Goal: Task Accomplishment & Management: Manage account settings

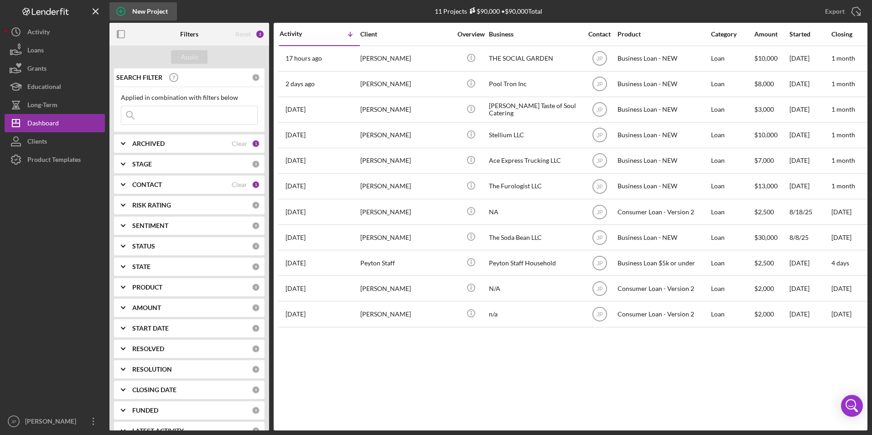
click at [138, 14] on div "New Project" at bounding box center [150, 11] width 36 height 18
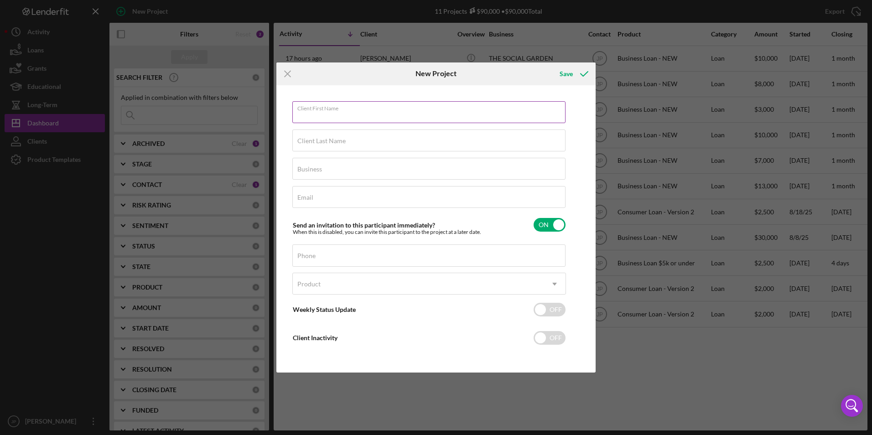
click at [443, 106] on div "Client First Name Required" at bounding box center [429, 112] width 274 height 23
type input "[PERSON_NAME]"
type input "Noble"
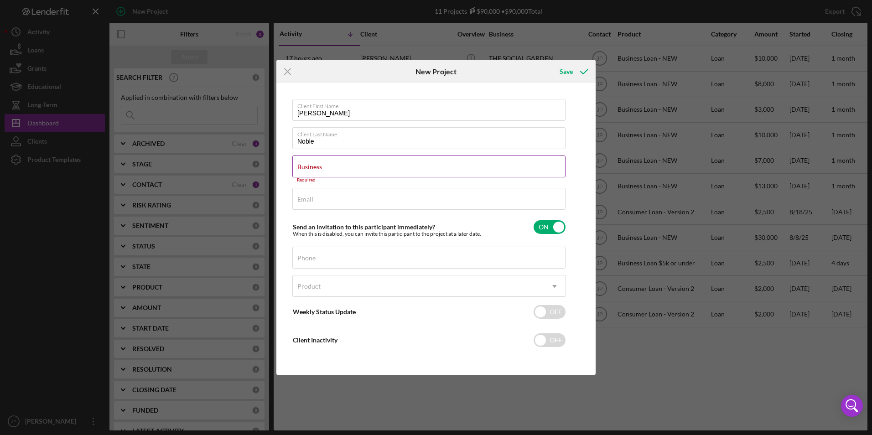
click at [435, 173] on input "Business" at bounding box center [428, 166] width 273 height 22
paste input "Loyalty Transportation Group"
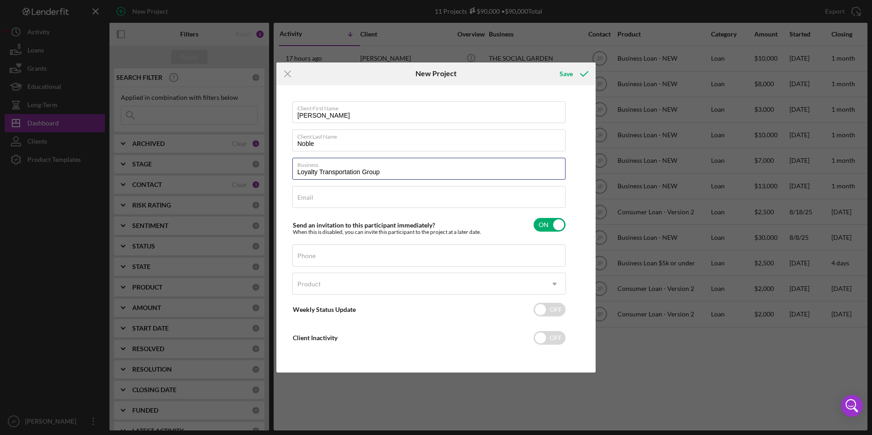
type input "Loyalty Transportation Group"
click at [455, 194] on div "Email Required" at bounding box center [429, 197] width 274 height 23
paste input "[EMAIL_ADDRESS][DOMAIN_NAME]"
type input "[EMAIL_ADDRESS][DOMAIN_NAME]"
click at [539, 256] on input "Phone" at bounding box center [428, 255] width 273 height 22
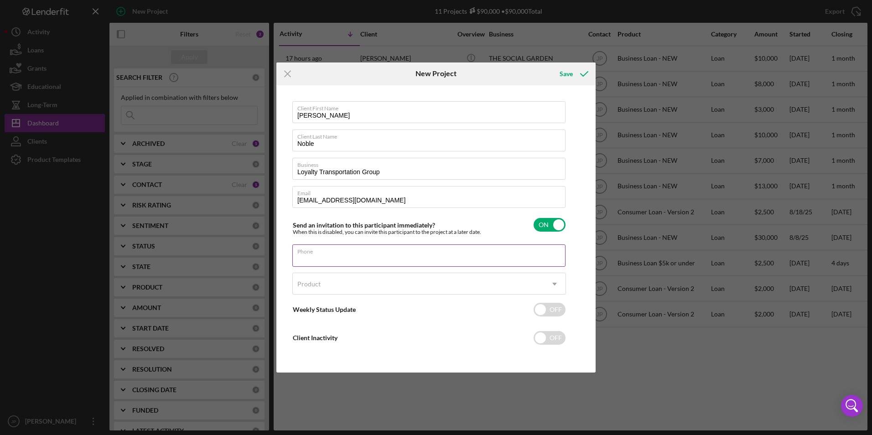
click at [442, 245] on input "Phone" at bounding box center [428, 255] width 273 height 22
paste input "[PHONE_NUMBER]"
type input "[PHONE_NUMBER]"
click at [403, 285] on div "Product" at bounding box center [418, 284] width 251 height 21
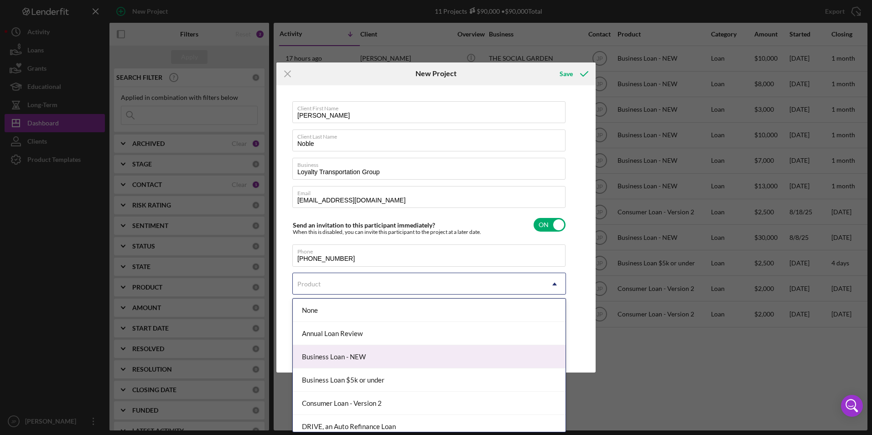
click at [385, 357] on div "Business Loan - NEW" at bounding box center [429, 356] width 273 height 23
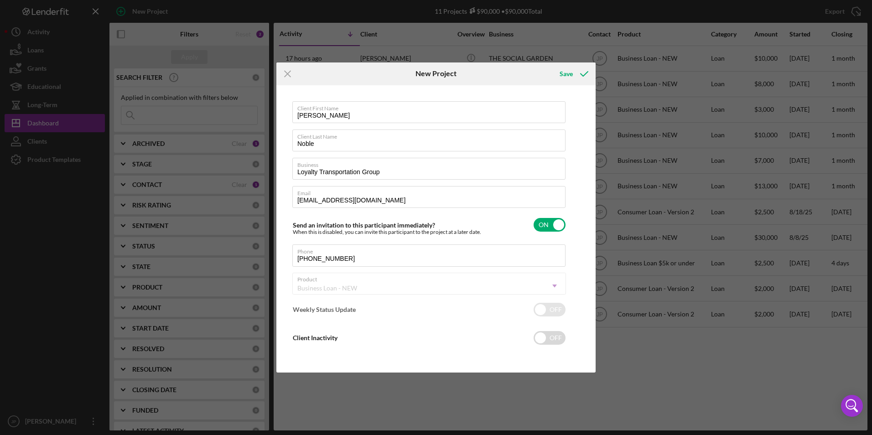
checkbox input "true"
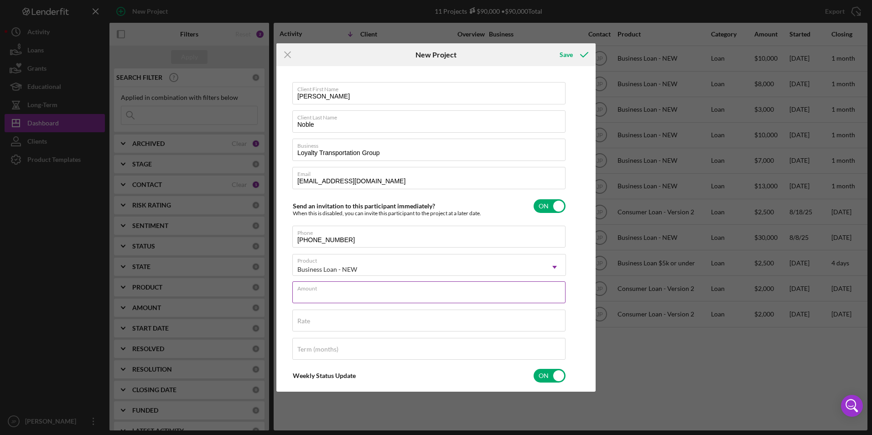
click at [375, 297] on input "Amount" at bounding box center [428, 292] width 273 height 22
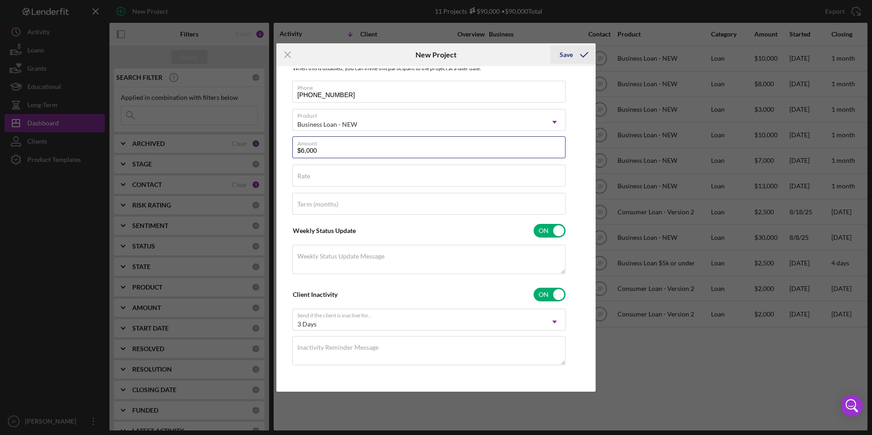
type input "$6,000"
click at [566, 56] on div "Save" at bounding box center [565, 55] width 13 height 18
checkbox input "false"
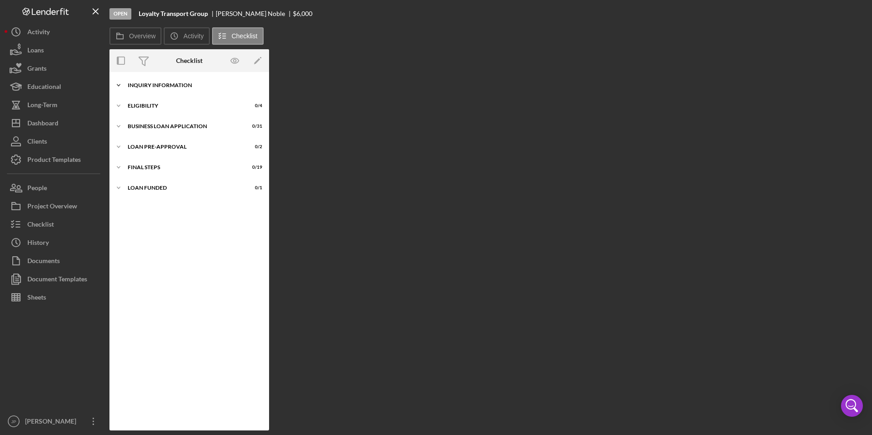
click at [157, 87] on div "INQUIRY INFORMATION" at bounding box center [193, 85] width 130 height 5
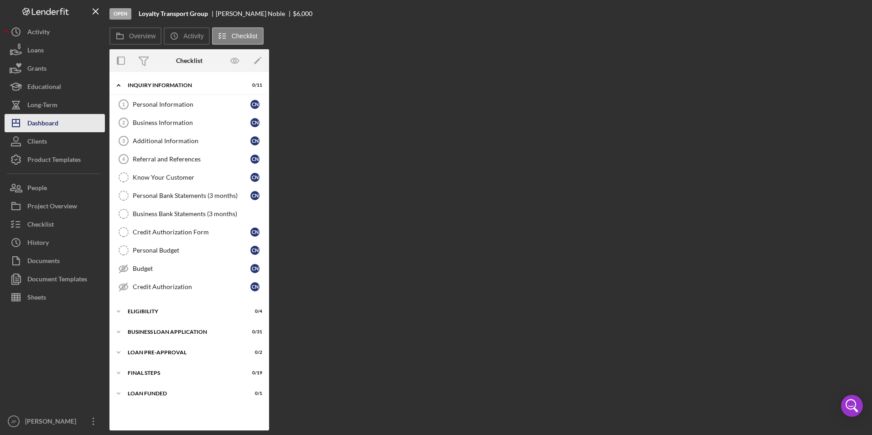
click at [40, 121] on div "Dashboard" at bounding box center [42, 124] width 31 height 21
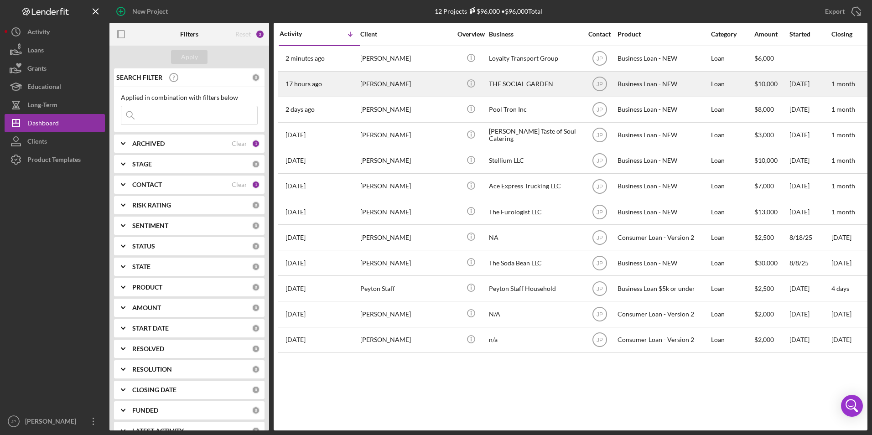
click at [377, 78] on div "[PERSON_NAME]" at bounding box center [405, 84] width 91 height 24
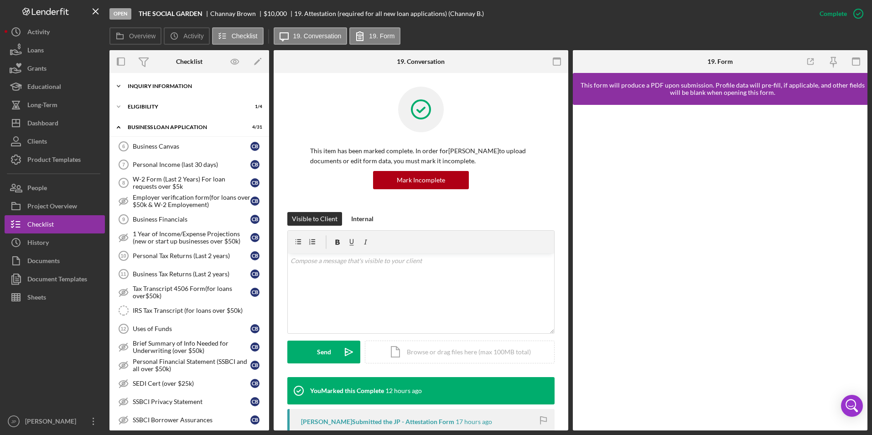
click at [168, 88] on div "INQUIRY INFORMATION" at bounding box center [193, 85] width 130 height 5
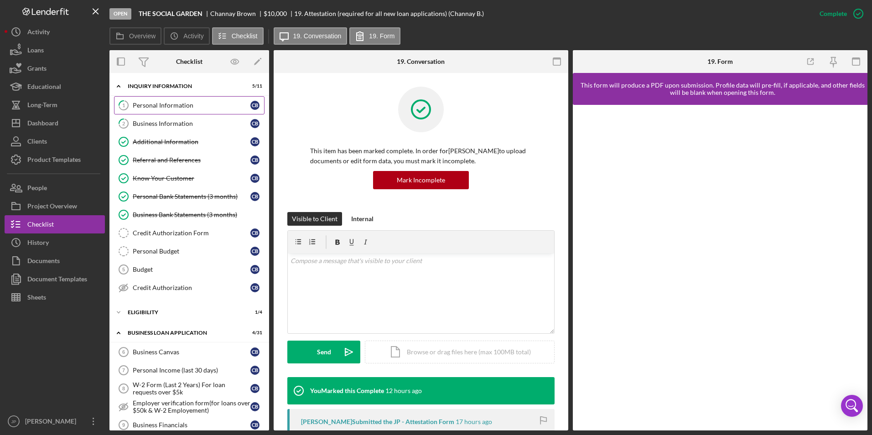
click at [145, 104] on div "Personal Information" at bounding box center [192, 105] width 118 height 7
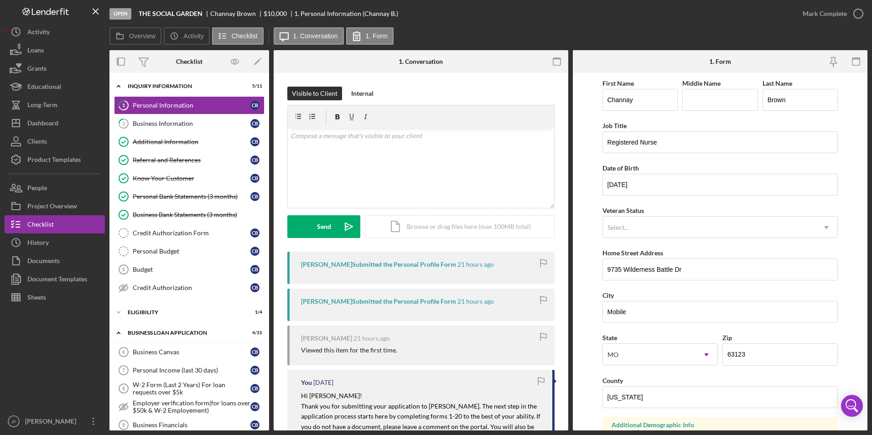
scroll to position [137, 0]
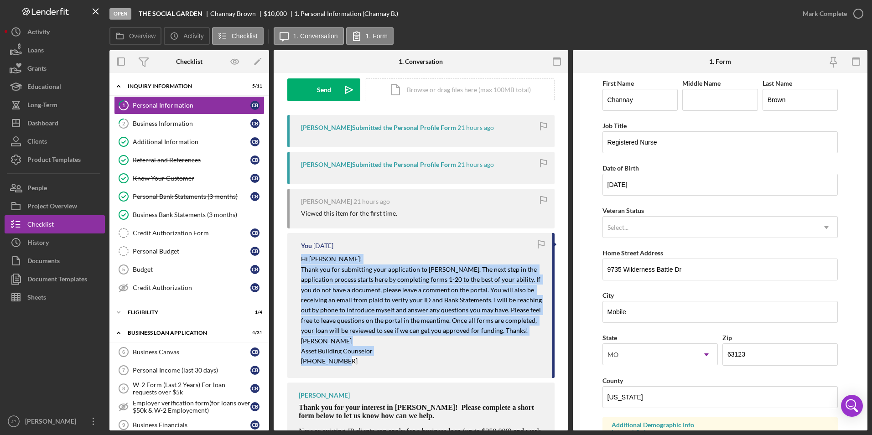
drag, startPoint x: 295, startPoint y: 258, endPoint x: 381, endPoint y: 371, distance: 141.5
click at [381, 371] on div "You [DATE] Hi [PERSON_NAME]! Thank you for submitting your application to [PERS…" at bounding box center [420, 305] width 267 height 145
copy div "Hi [PERSON_NAME]! Thank you for submitting your application to [PERSON_NAME]. T…"
click at [39, 125] on div "Dashboard" at bounding box center [42, 124] width 31 height 21
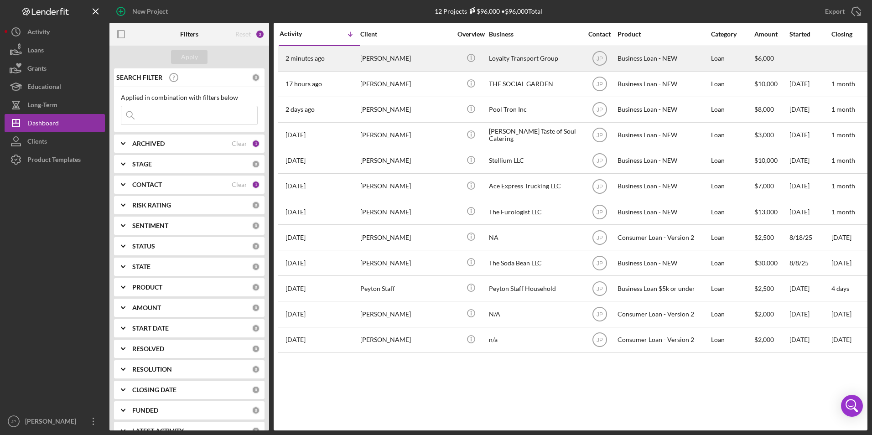
click at [414, 58] on div "[PERSON_NAME]" at bounding box center [405, 59] width 91 height 24
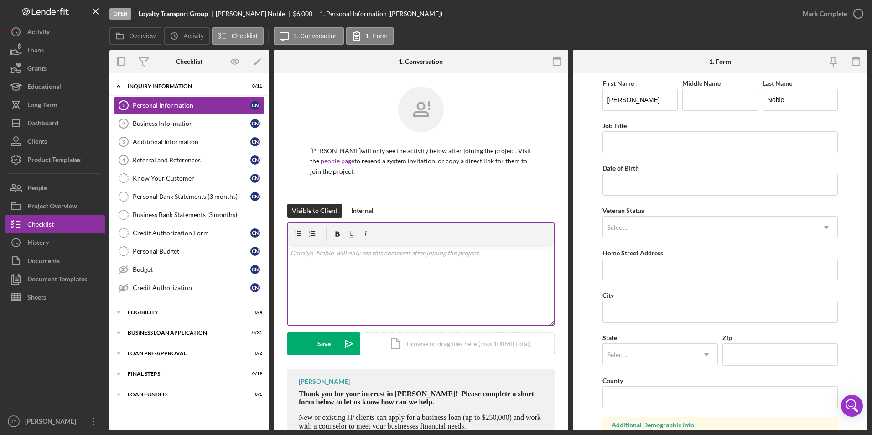
click at [395, 280] on div "v Color teal Color pink Remove color Add row above Add row below Add column bef…" at bounding box center [421, 285] width 266 height 80
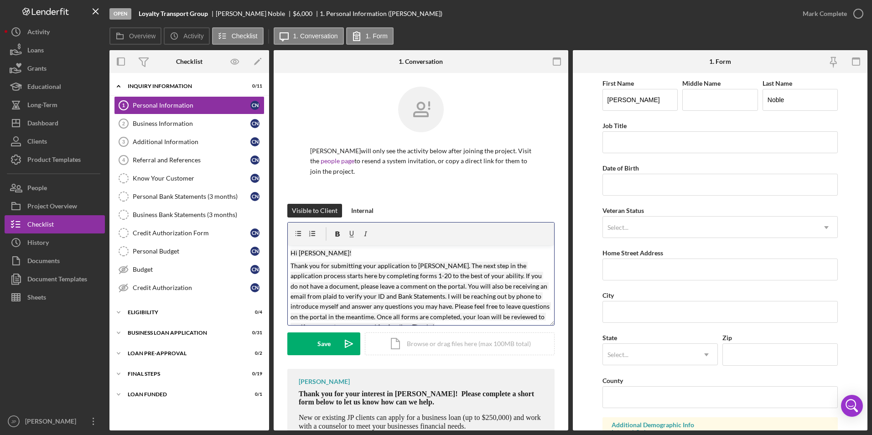
click at [322, 254] on mark "Hi [PERSON_NAME]!" at bounding box center [320, 253] width 61 height 8
click at [317, 341] on div "Save" at bounding box center [323, 343] width 13 height 23
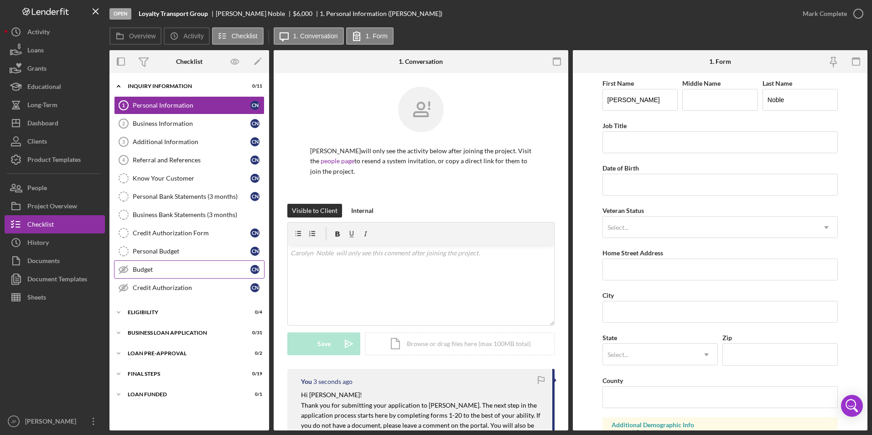
click at [155, 268] on div "Budget" at bounding box center [192, 269] width 118 height 7
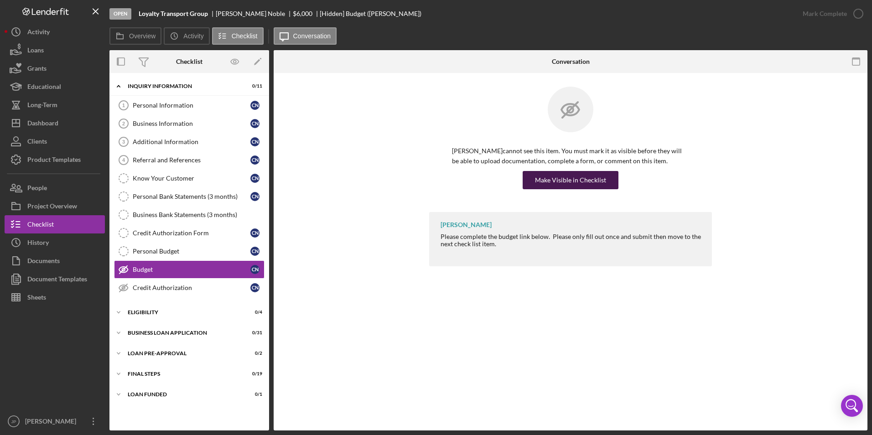
click at [592, 175] on div "Make Visible in Checklist" at bounding box center [570, 180] width 71 height 18
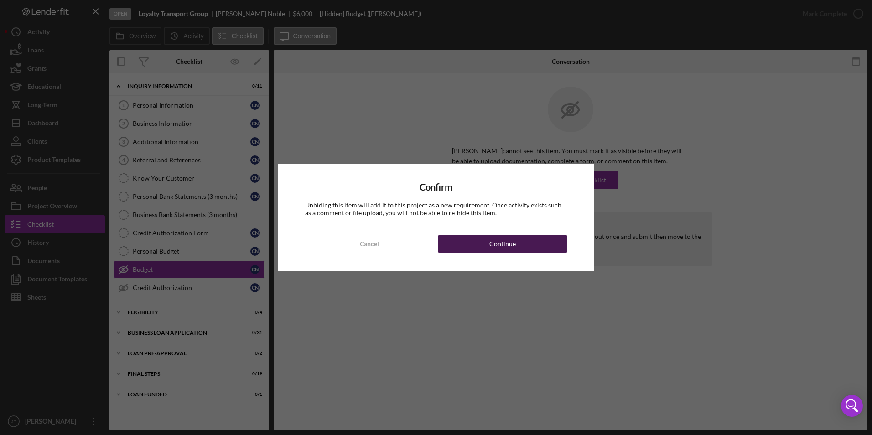
click at [466, 247] on button "Continue" at bounding box center [502, 244] width 129 height 18
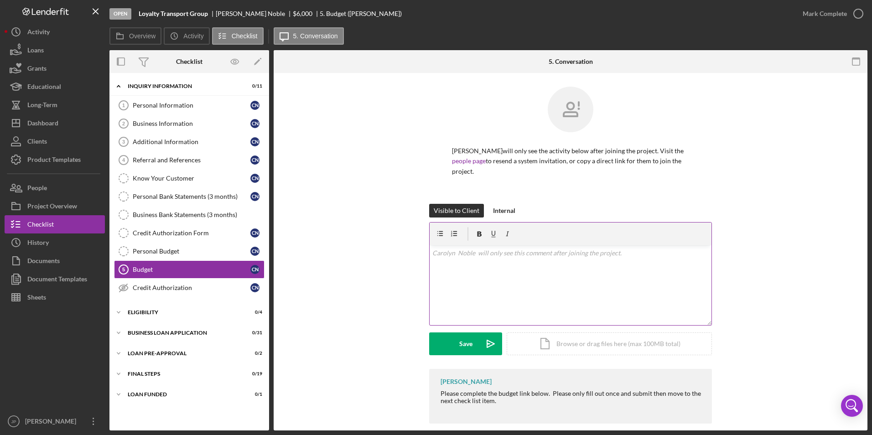
click at [523, 299] on div "v Color teal Color pink Remove color Add row above Add row below Add column bef…" at bounding box center [571, 285] width 282 height 80
click at [473, 344] on button "Save Icon/icon-invite-send" at bounding box center [465, 343] width 73 height 23
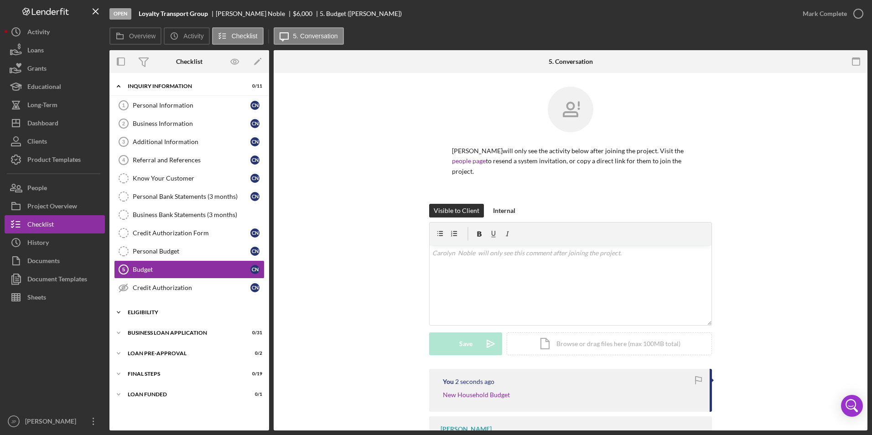
click at [128, 311] on div "ELIGIBILITY" at bounding box center [193, 312] width 130 height 5
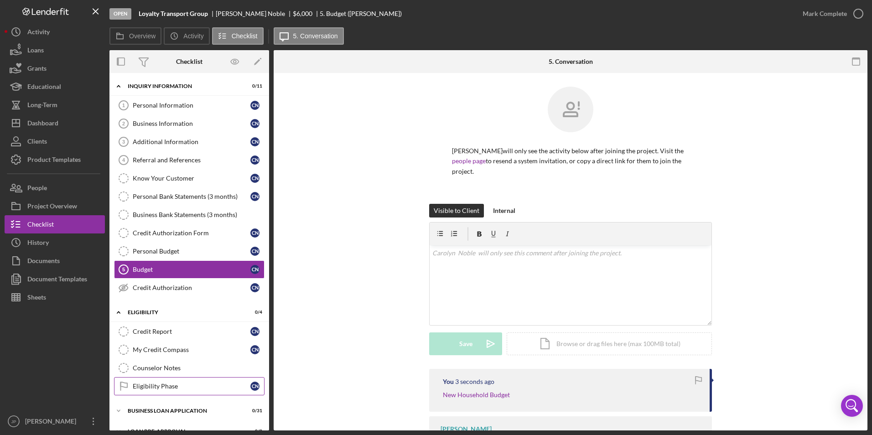
click at [138, 387] on div "Eligibility Phase" at bounding box center [192, 386] width 118 height 7
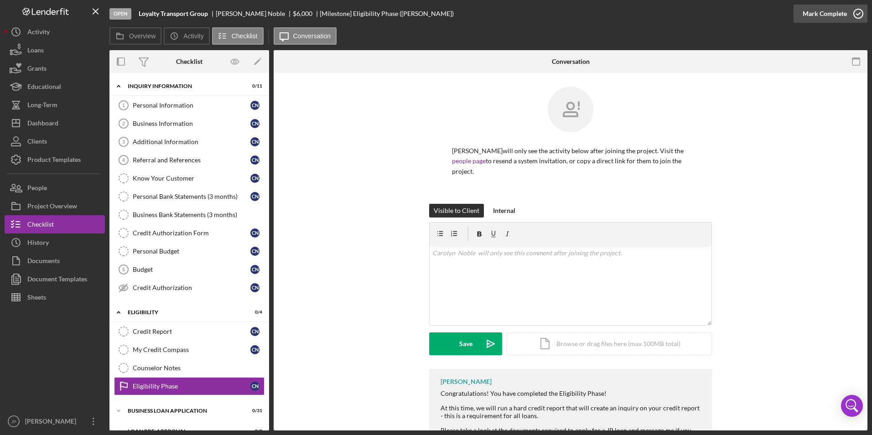
click at [826, 16] on div "Mark Complete" at bounding box center [824, 14] width 44 height 18
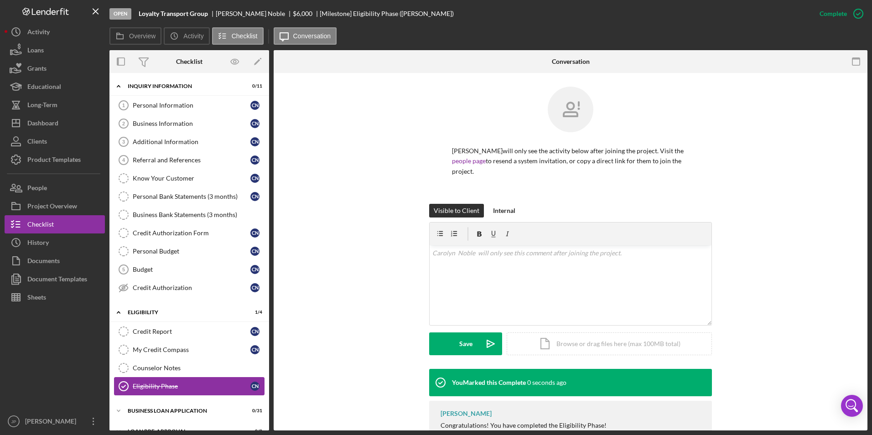
scroll to position [56, 0]
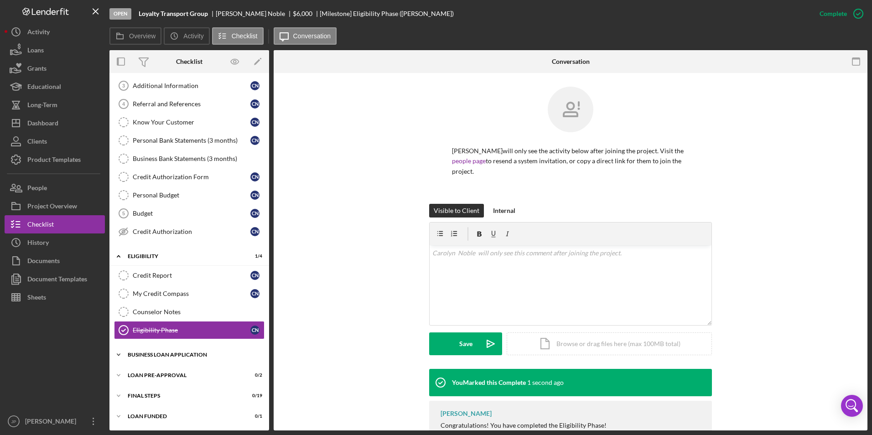
click at [136, 354] on div "BUSINESS LOAN APPLICATION" at bounding box center [193, 354] width 130 height 5
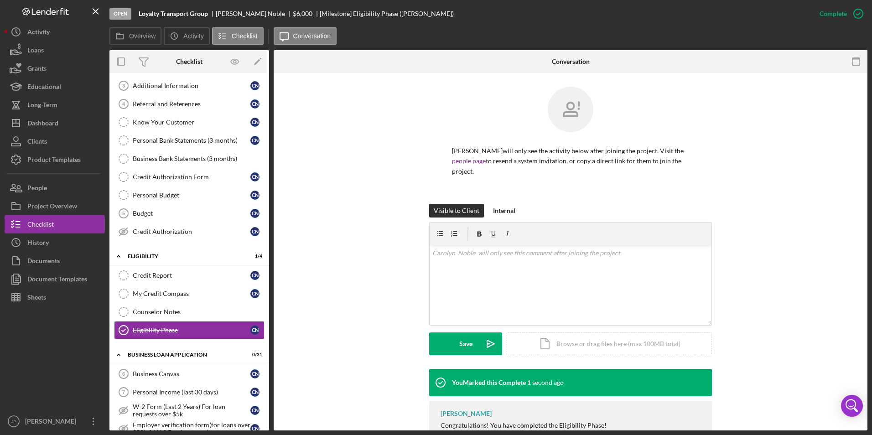
scroll to position [238, 0]
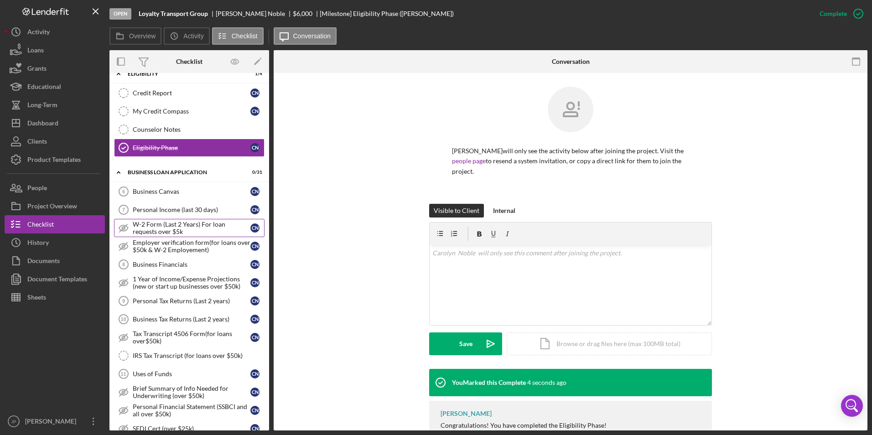
click at [171, 230] on div "W-2 Form (Last 2 Years) For loan requests over $5k" at bounding box center [192, 228] width 118 height 15
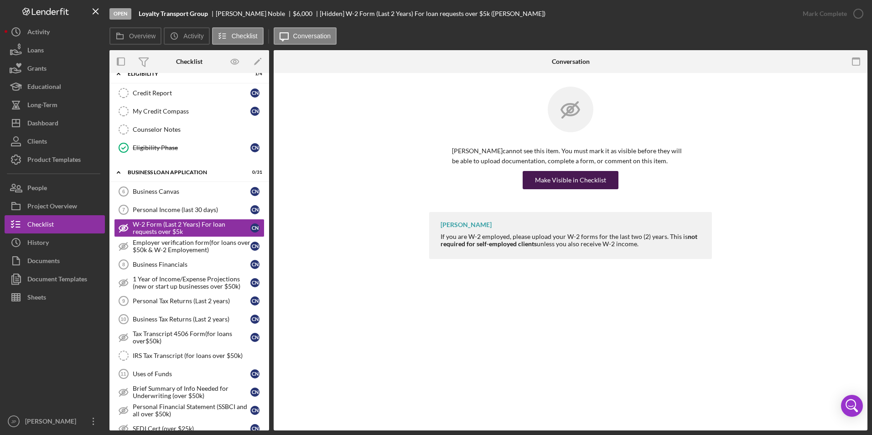
click at [543, 181] on div "Make Visible in Checklist" at bounding box center [570, 180] width 71 height 18
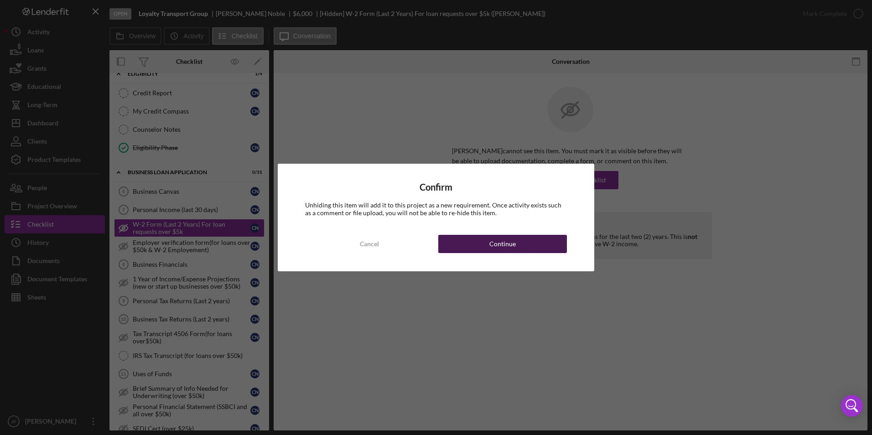
click at [483, 243] on button "Continue" at bounding box center [502, 244] width 129 height 18
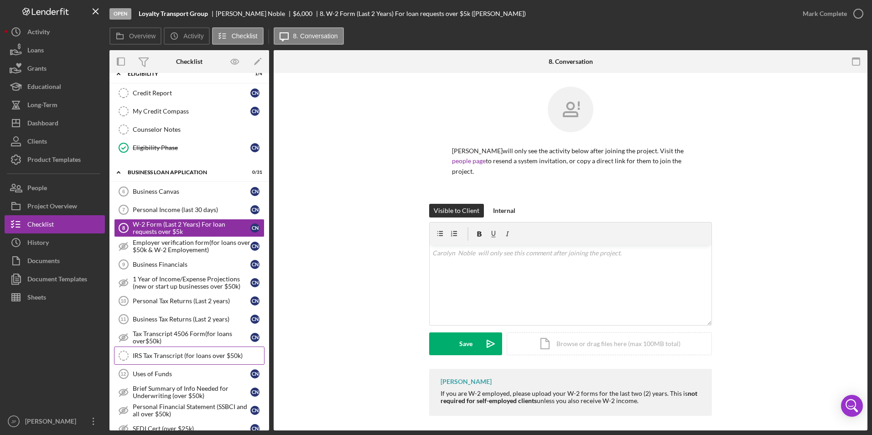
click at [171, 359] on div "IRS Tax Transcript (for loans over $50k)" at bounding box center [198, 355] width 131 height 7
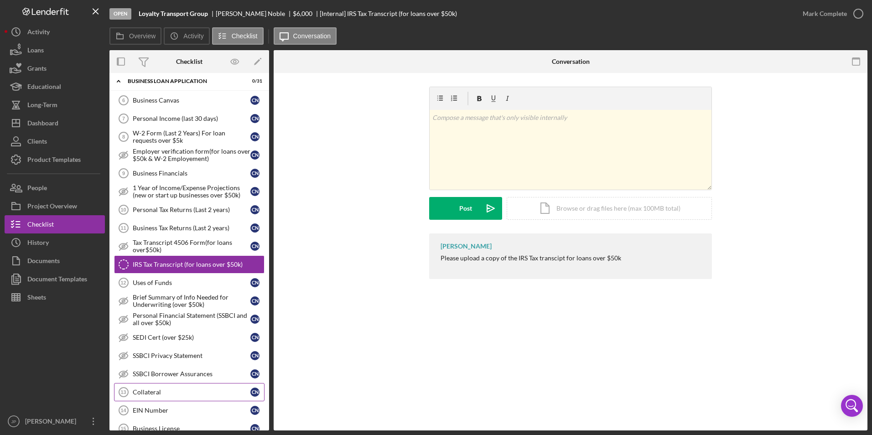
scroll to position [421, 0]
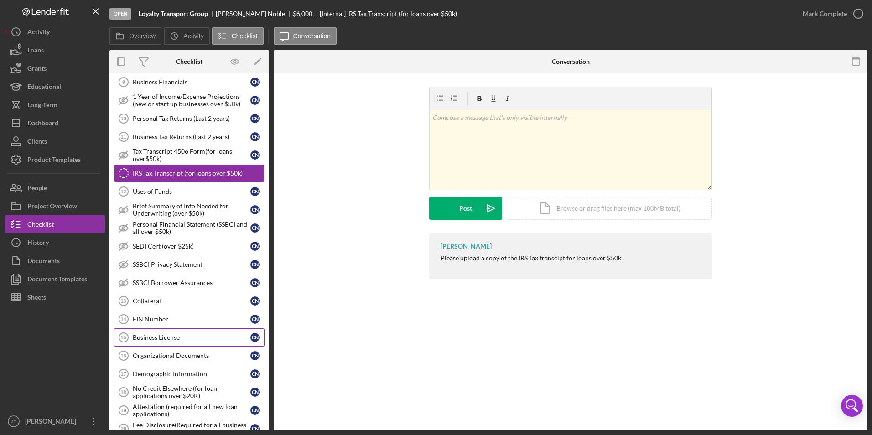
click at [186, 338] on div "Business License" at bounding box center [192, 337] width 118 height 7
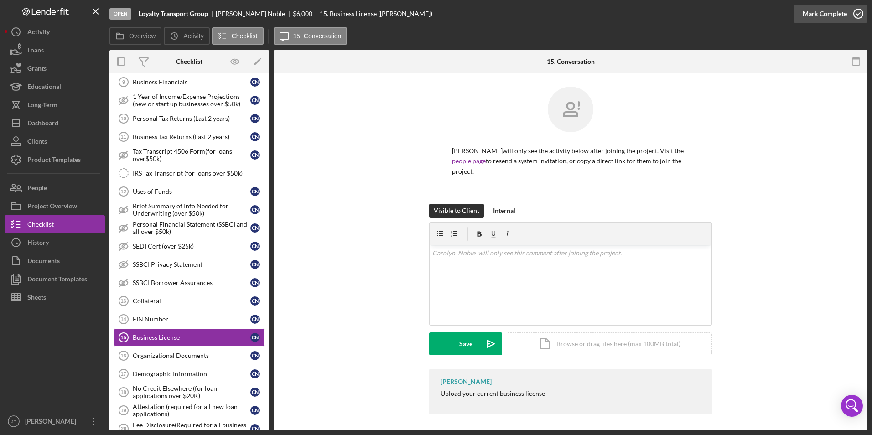
click at [812, 13] on div "Mark Complete" at bounding box center [824, 14] width 44 height 18
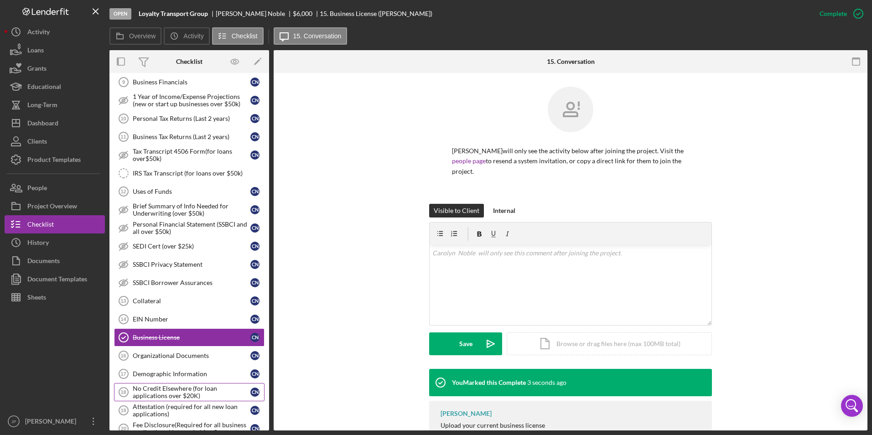
click at [173, 397] on div "No Credit Elsewhere (for loan applications over $20K)" at bounding box center [192, 392] width 118 height 15
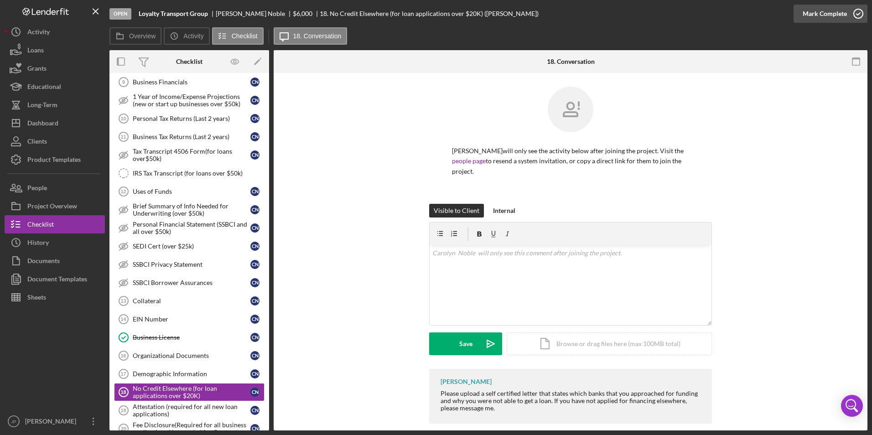
click at [818, 8] on div "Mark Complete" at bounding box center [824, 14] width 44 height 18
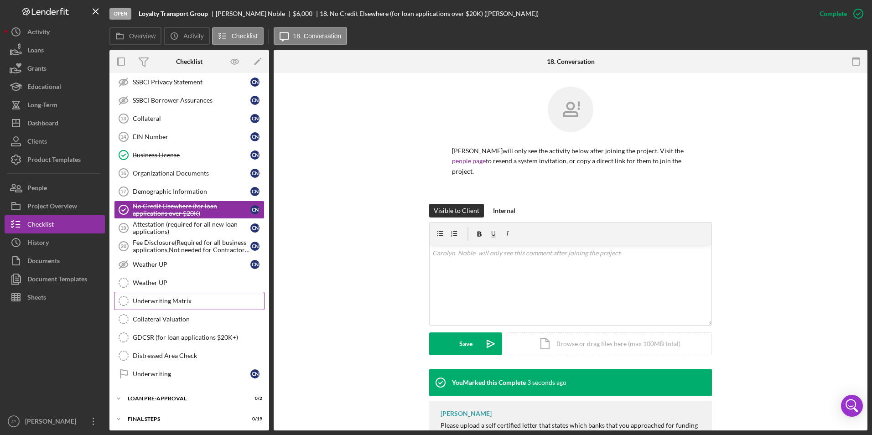
scroll to position [626, 0]
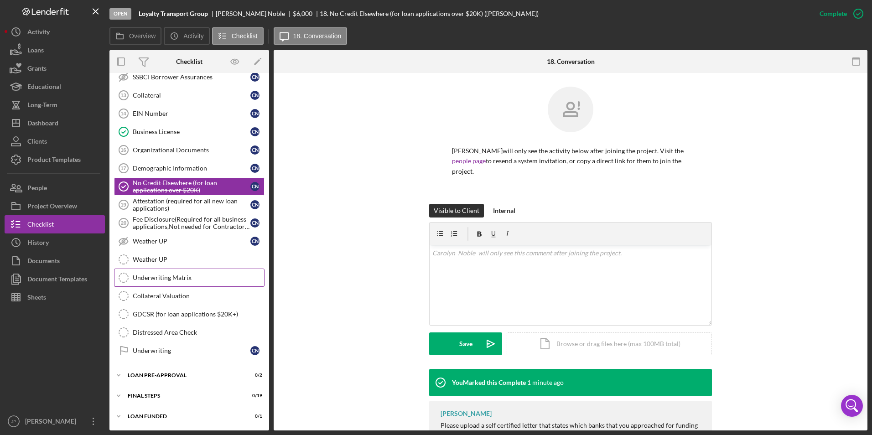
click at [163, 279] on div "Underwriting Matrix" at bounding box center [198, 277] width 131 height 7
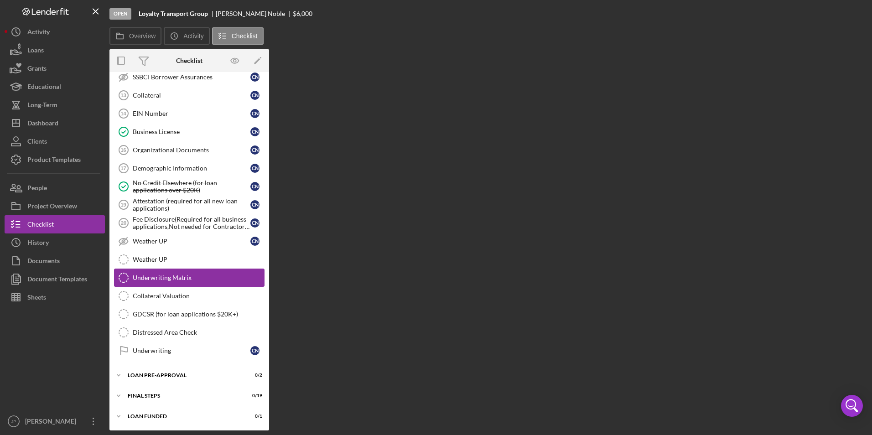
scroll to position [626, 0]
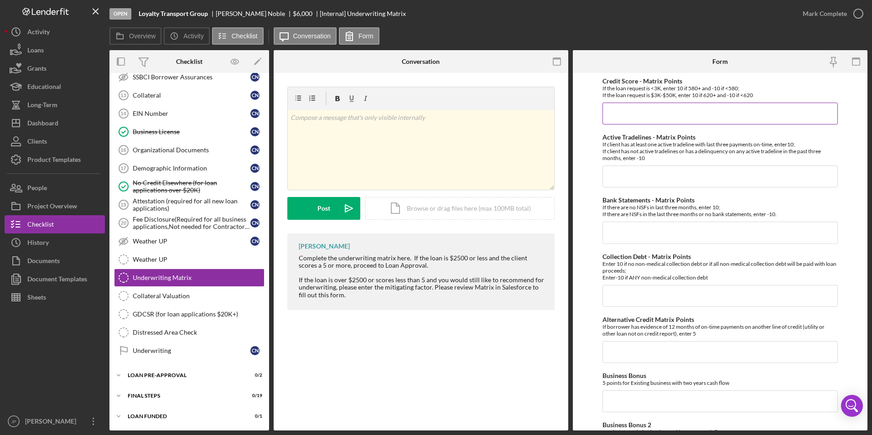
click at [660, 107] on input "Credit Score - Matrix Points" at bounding box center [720, 114] width 236 height 22
type input "-10"
type input "10"
type input "-10"
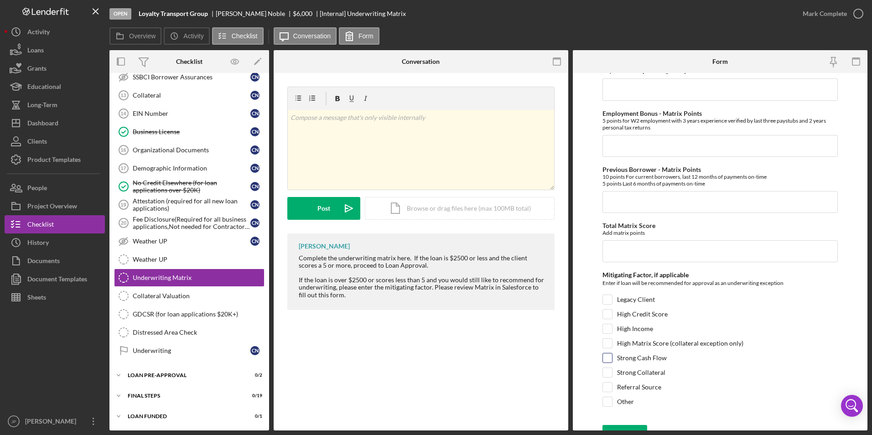
scroll to position [424, 0]
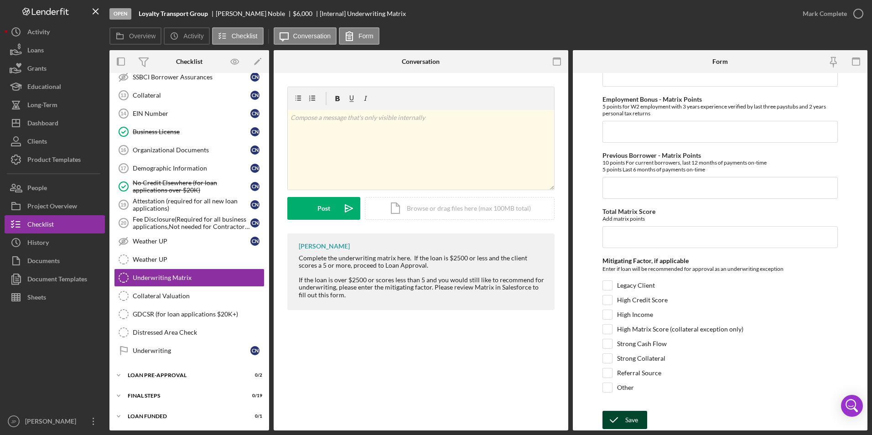
click at [631, 418] on div "Save" at bounding box center [631, 420] width 13 height 18
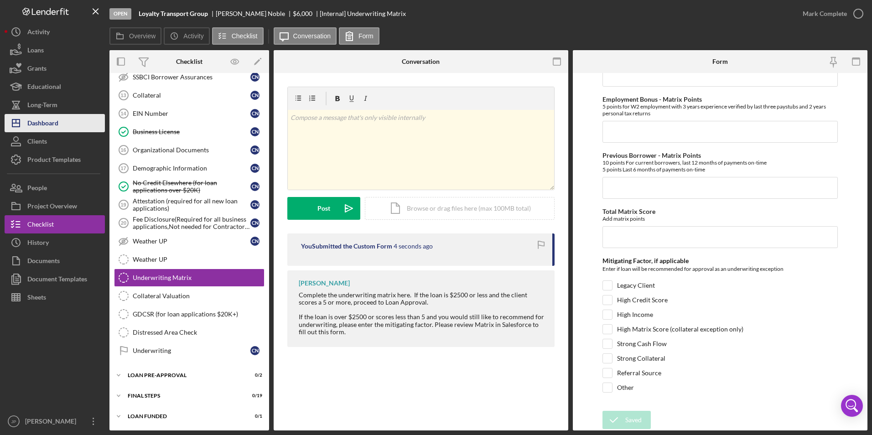
click at [44, 124] on div "Dashboard" at bounding box center [42, 124] width 31 height 21
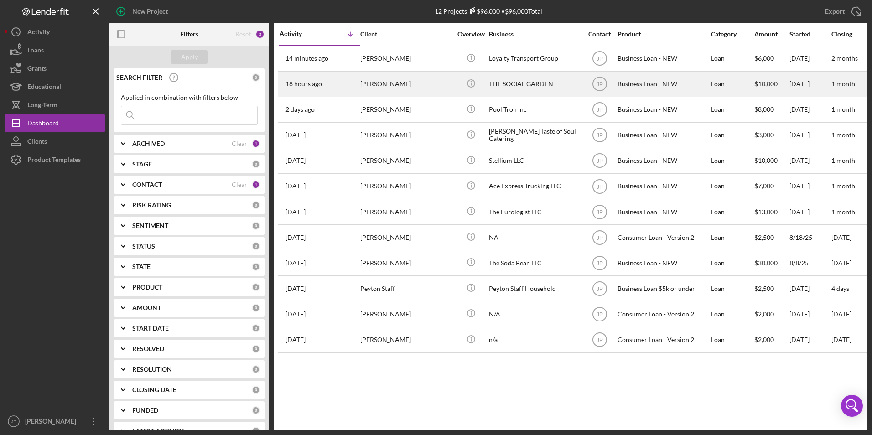
click at [392, 84] on div "[PERSON_NAME]" at bounding box center [405, 84] width 91 height 24
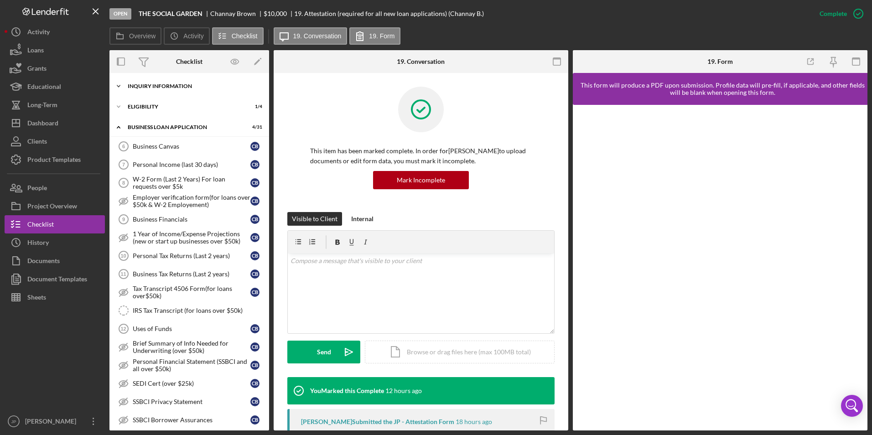
click at [125, 83] on icon "Icon/Expander" at bounding box center [118, 86] width 18 height 18
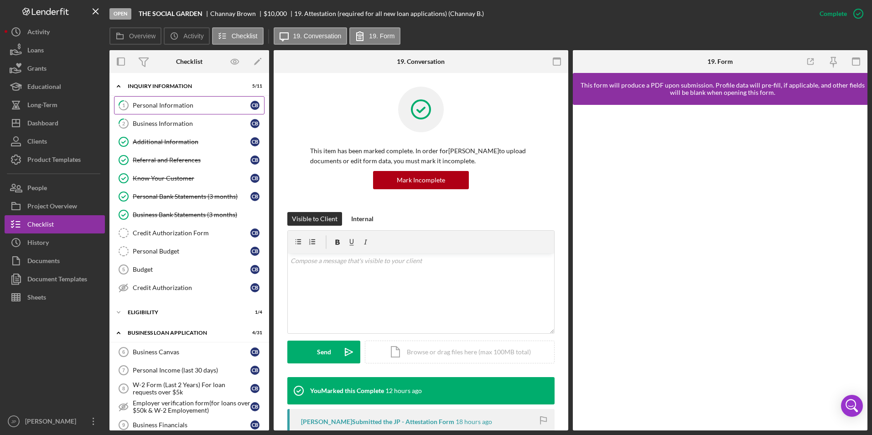
click at [180, 109] on div "Personal Information" at bounding box center [192, 105] width 118 height 7
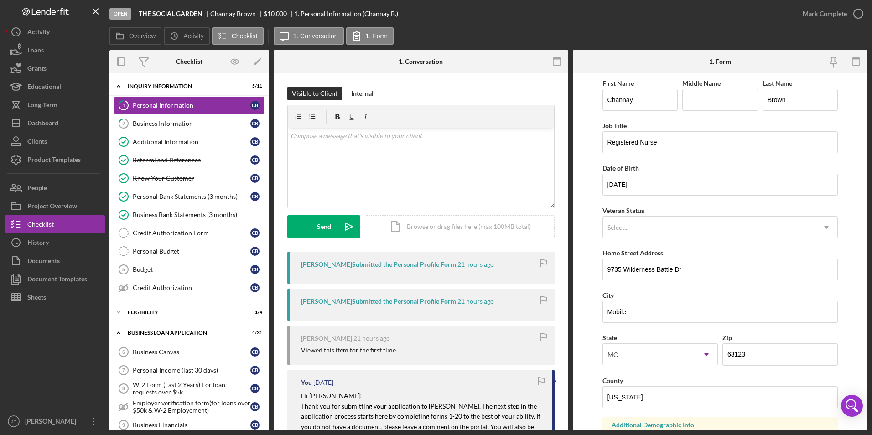
scroll to position [137, 0]
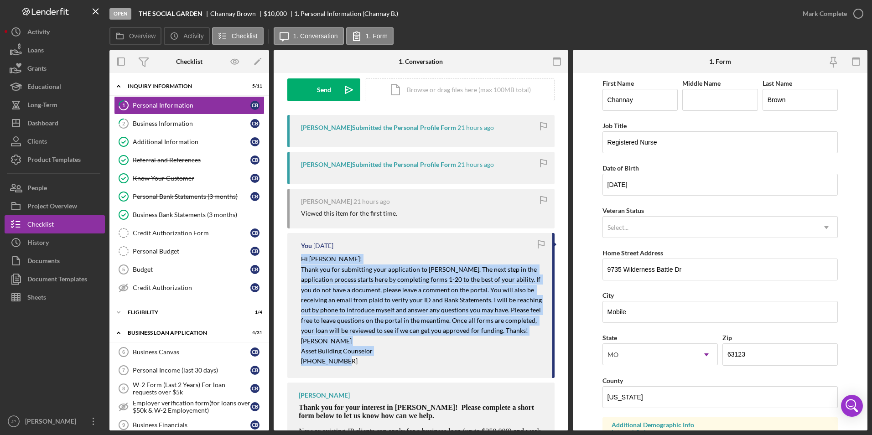
drag, startPoint x: 296, startPoint y: 259, endPoint x: 358, endPoint y: 373, distance: 129.8
click at [358, 373] on div "You [DATE] Hi [PERSON_NAME]! Thank you for submitting your application to [PERS…" at bounding box center [420, 305] width 267 height 145
copy div "Hi [PERSON_NAME]! Thank you for submitting your application to [PERSON_NAME]. T…"
click at [46, 121] on div "Dashboard" at bounding box center [42, 124] width 31 height 21
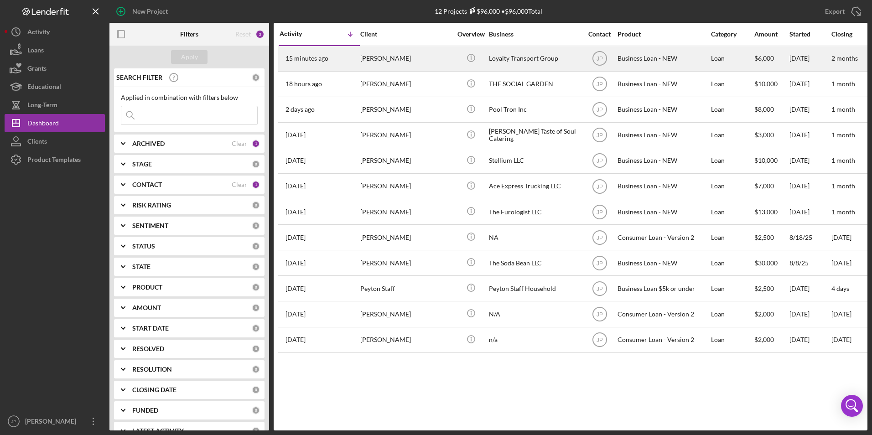
click at [377, 60] on div "[PERSON_NAME]" at bounding box center [405, 59] width 91 height 24
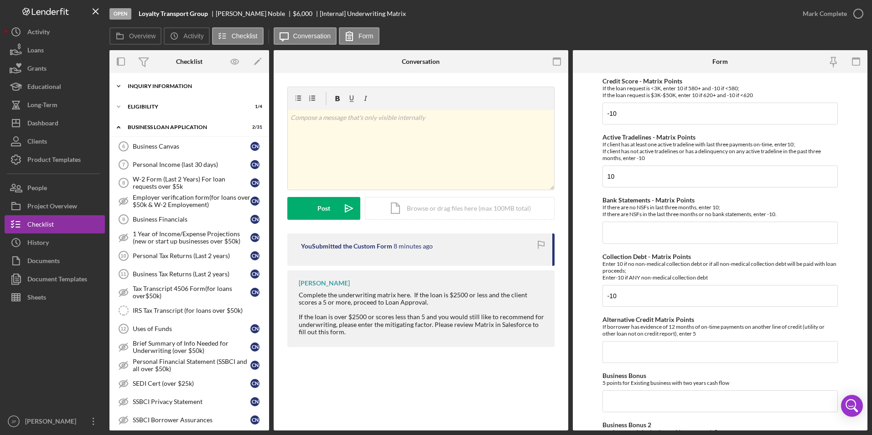
click at [143, 83] on div "INQUIRY INFORMATION" at bounding box center [193, 85] width 130 height 5
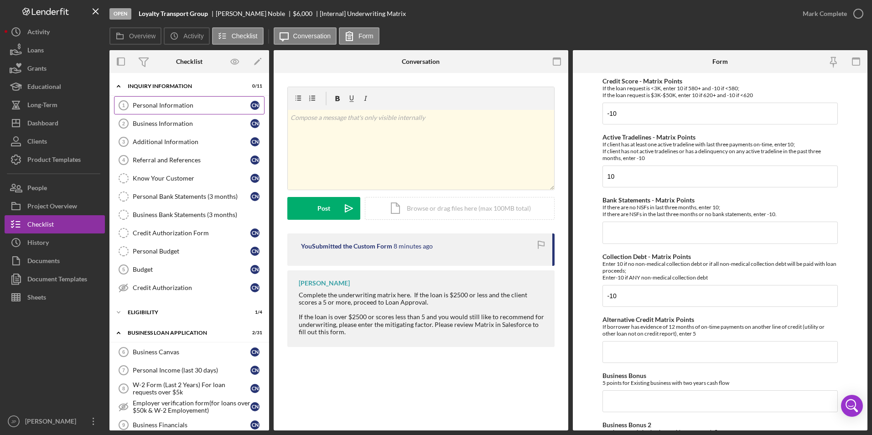
click at [145, 107] on div "Personal Information" at bounding box center [192, 105] width 118 height 7
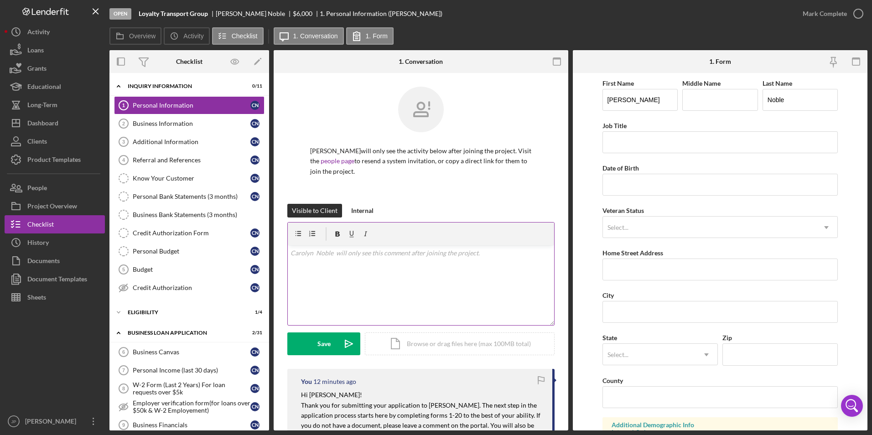
click at [358, 277] on div "v Color teal Color pink Remove color Add row above Add row below Add column bef…" at bounding box center [421, 285] width 266 height 80
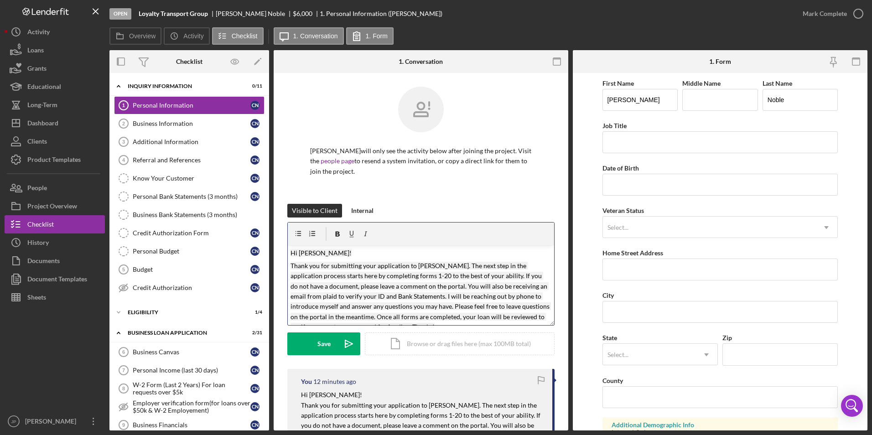
click at [321, 253] on mark "Hi [PERSON_NAME]!" at bounding box center [320, 253] width 61 height 8
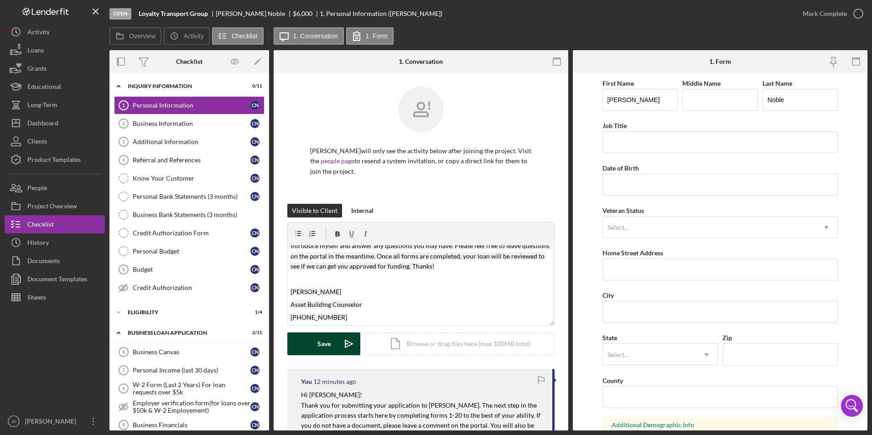
click at [315, 344] on button "Save Icon/icon-invite-send" at bounding box center [323, 343] width 73 height 23
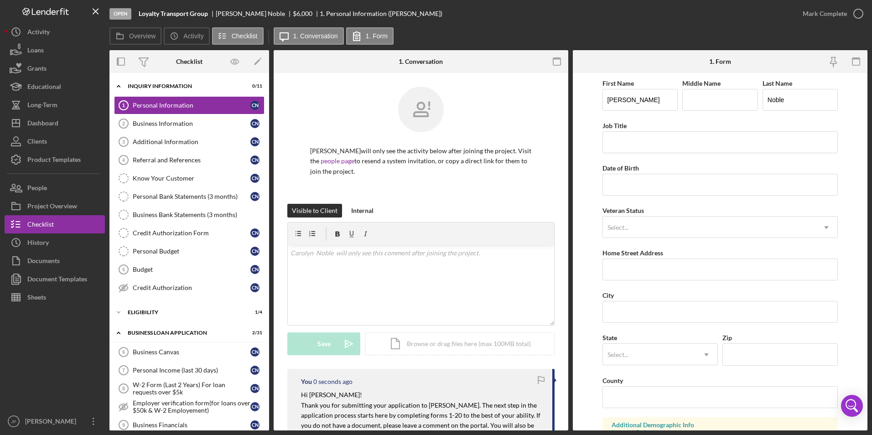
scroll to position [0, 0]
click at [175, 270] on div "Budget" at bounding box center [192, 269] width 118 height 7
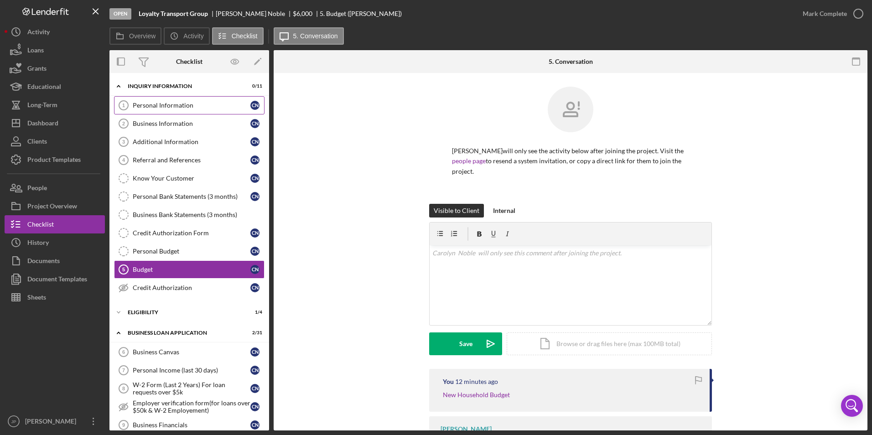
click at [160, 110] on link "Personal Information 1 Personal Information C N" at bounding box center [189, 105] width 150 height 18
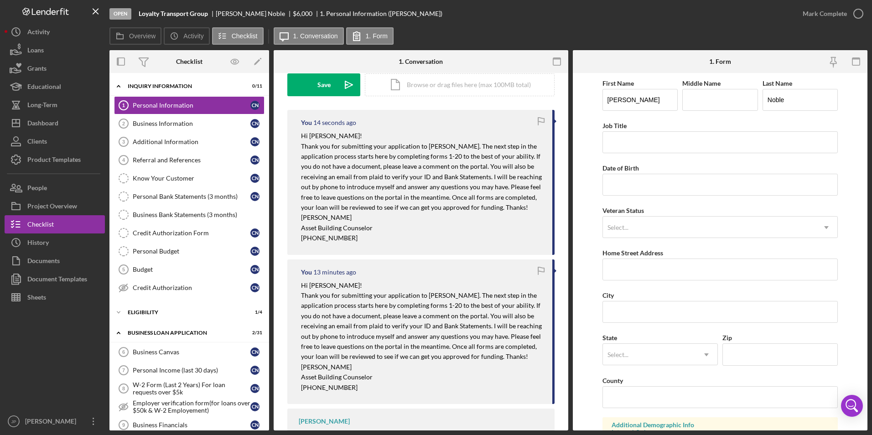
scroll to position [213, 0]
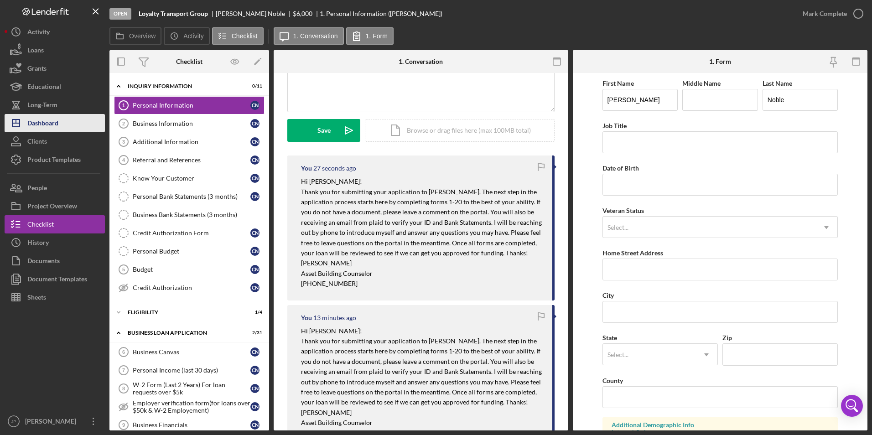
click at [67, 123] on button "Icon/Dashboard Dashboard" at bounding box center [55, 123] width 100 height 18
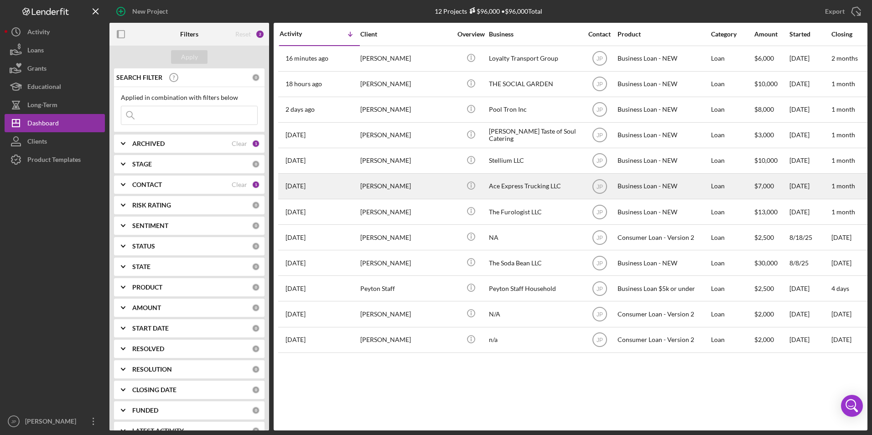
click at [388, 191] on div "[PERSON_NAME]" at bounding box center [405, 186] width 91 height 24
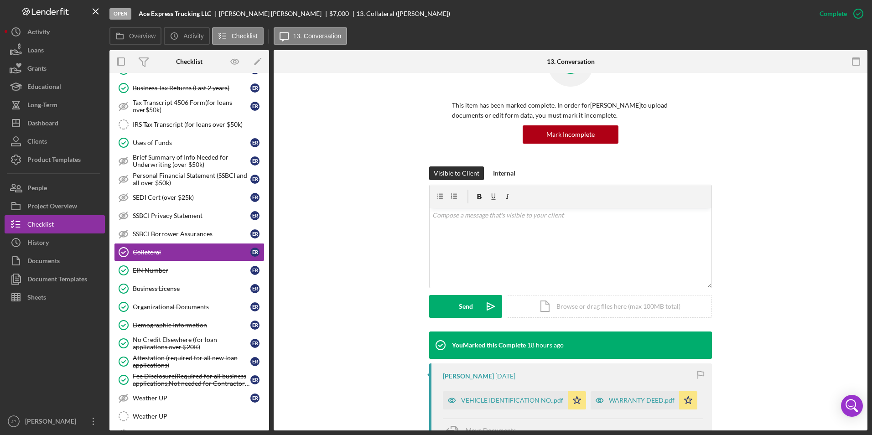
scroll to position [91, 0]
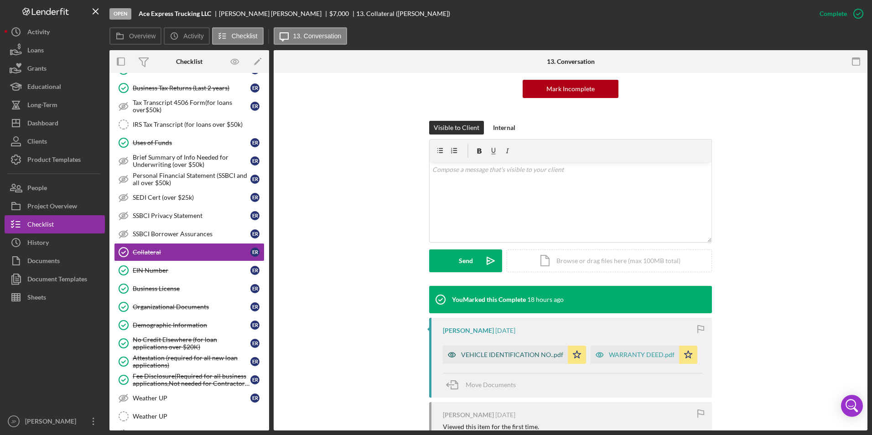
click at [492, 355] on div "VEHICLE IDENTIFICATION NO..pdf" at bounding box center [512, 354] width 102 height 7
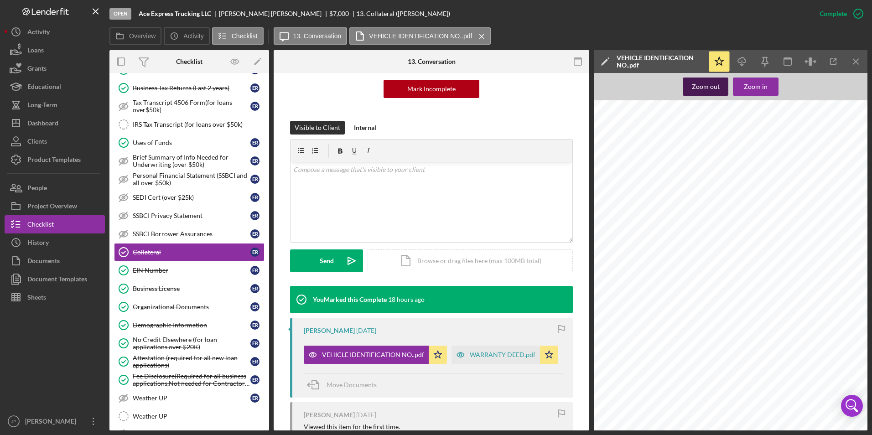
click at [714, 86] on div "Zoom out" at bounding box center [706, 87] width 28 height 18
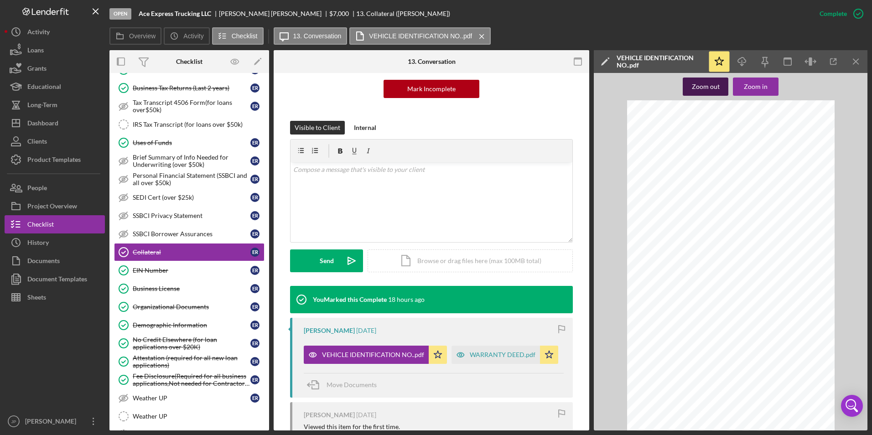
click at [714, 86] on div "Zoom out" at bounding box center [706, 87] width 28 height 18
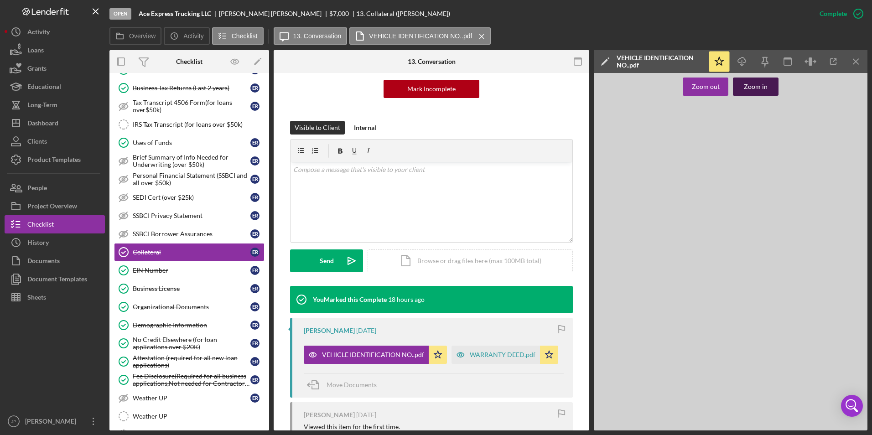
click at [757, 88] on div "Zoom in" at bounding box center [756, 87] width 24 height 18
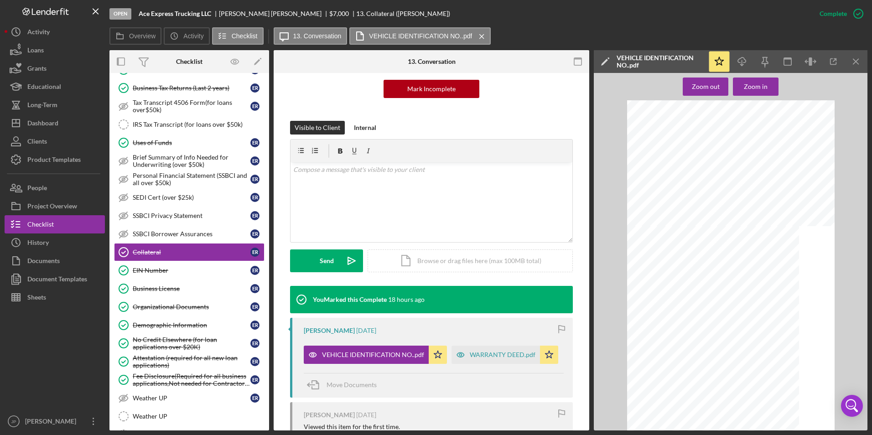
scroll to position [228, 0]
click at [766, 86] on button "Zoom in" at bounding box center [756, 87] width 46 height 18
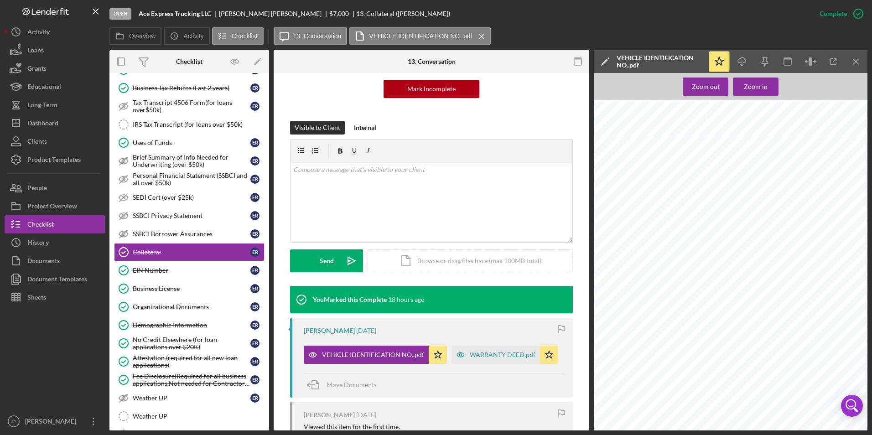
scroll to position [635, 0]
click at [501, 358] on div "WARRANTY DEED.pdf" at bounding box center [503, 354] width 66 height 7
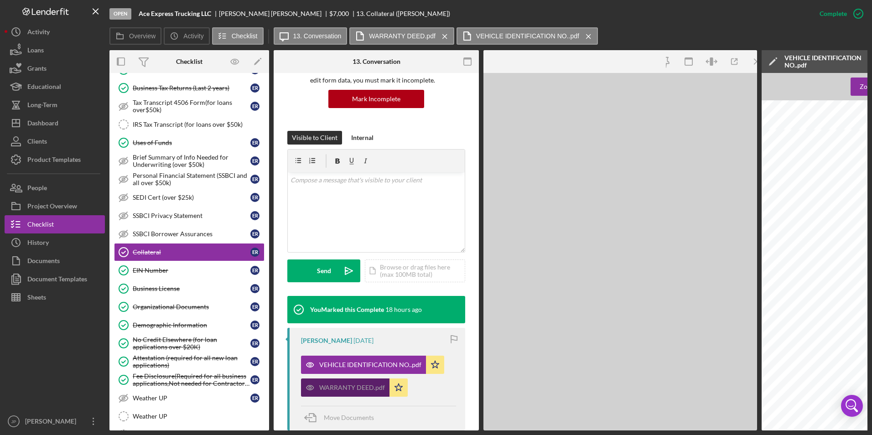
scroll to position [101, 0]
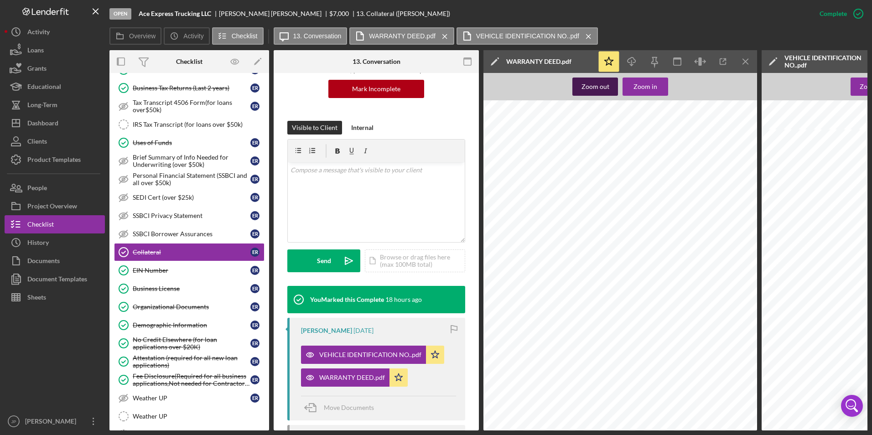
click at [611, 88] on button "Zoom out" at bounding box center [595, 87] width 46 height 18
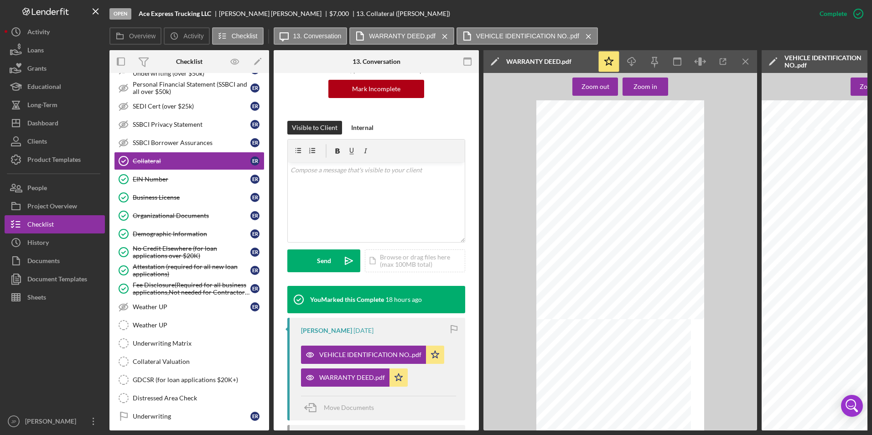
scroll to position [346, 0]
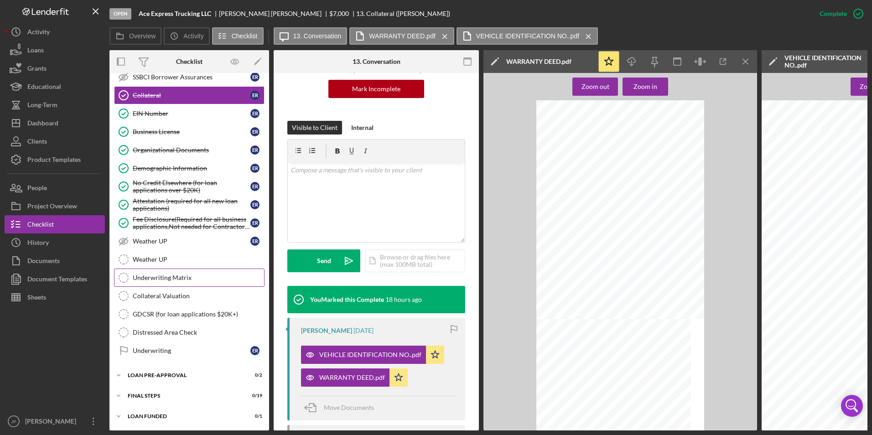
click at [155, 275] on div "Underwriting Matrix" at bounding box center [198, 277] width 131 height 7
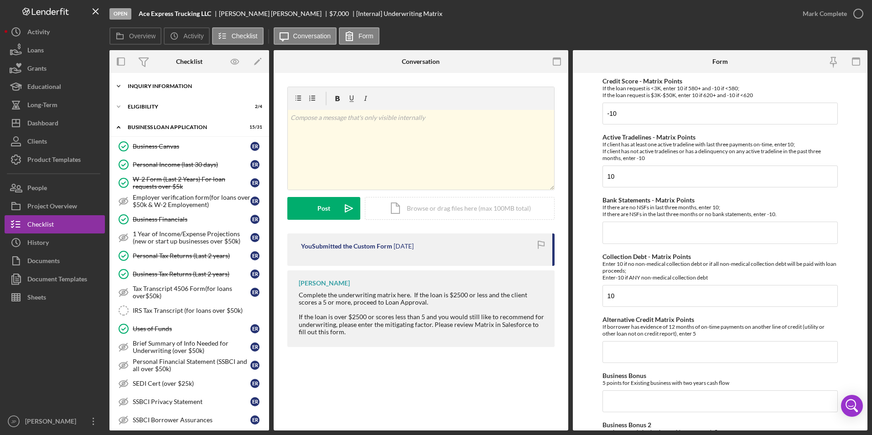
click at [121, 86] on icon "Icon/Expander" at bounding box center [118, 86] width 18 height 18
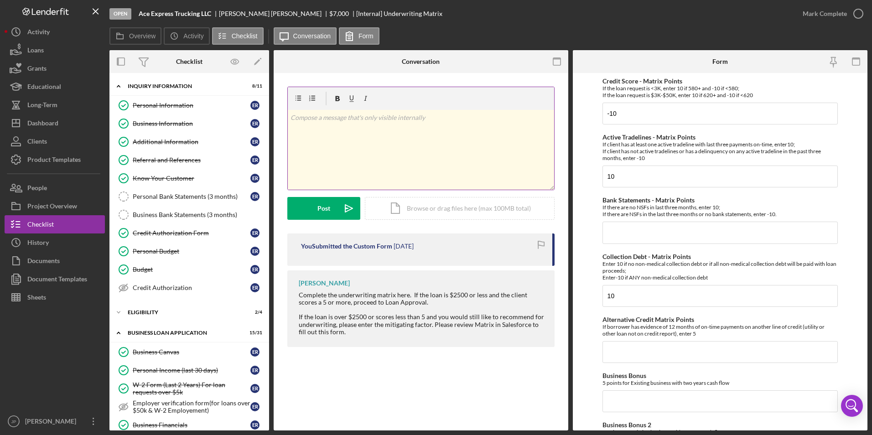
click at [403, 163] on div "v Color teal Color pink Remove color Add row above Add row below Add column bef…" at bounding box center [421, 150] width 266 height 80
click at [418, 212] on div "Icon/Document Browse or drag files here (max 100MB total) Tap to choose files o…" at bounding box center [460, 208] width 190 height 23
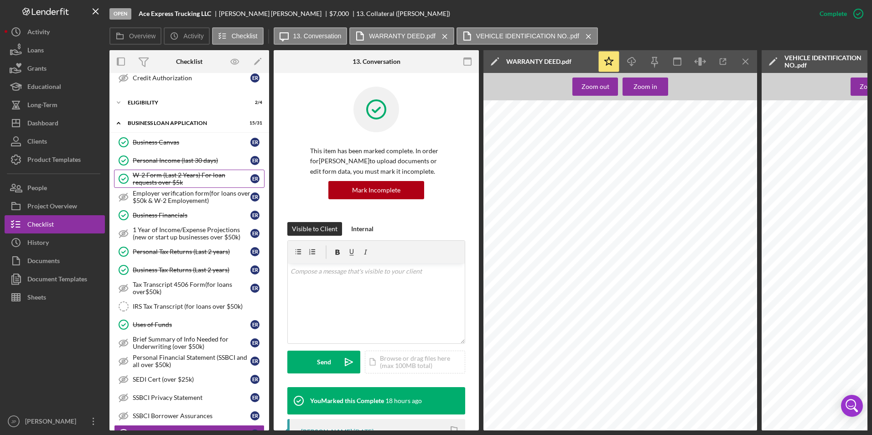
scroll to position [27, 0]
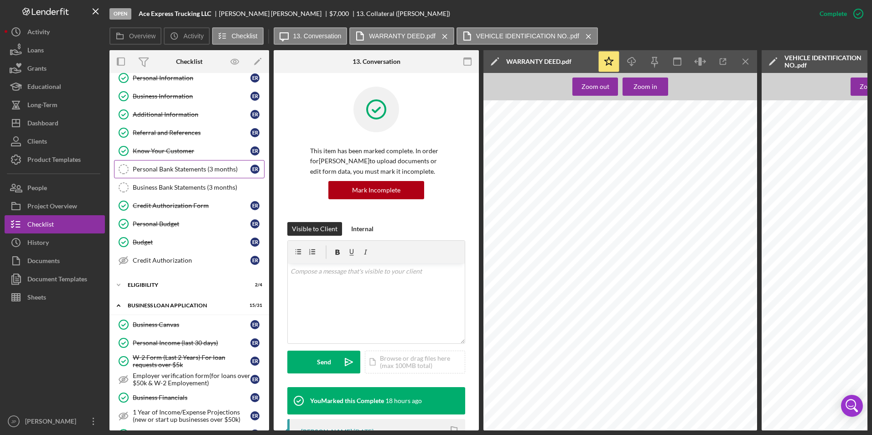
click at [160, 175] on link "Personal Bank Statements (3 months) Personal Bank Statements (3 months) E R" at bounding box center [189, 169] width 150 height 18
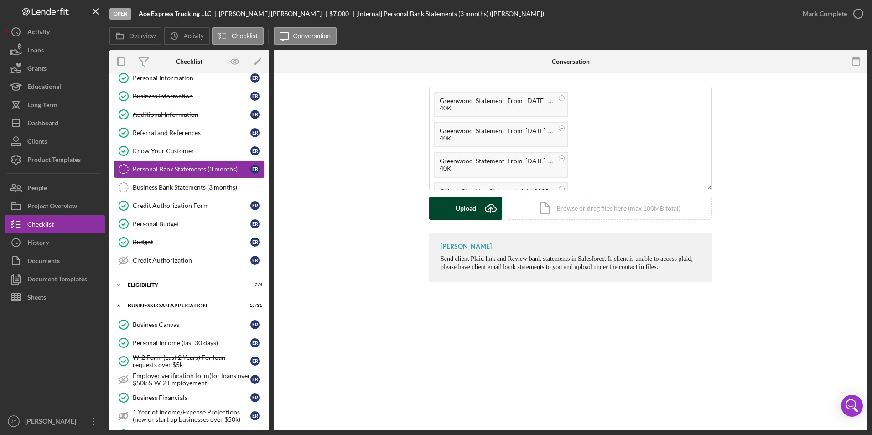
click at [461, 211] on div "Upload" at bounding box center [465, 208] width 21 height 23
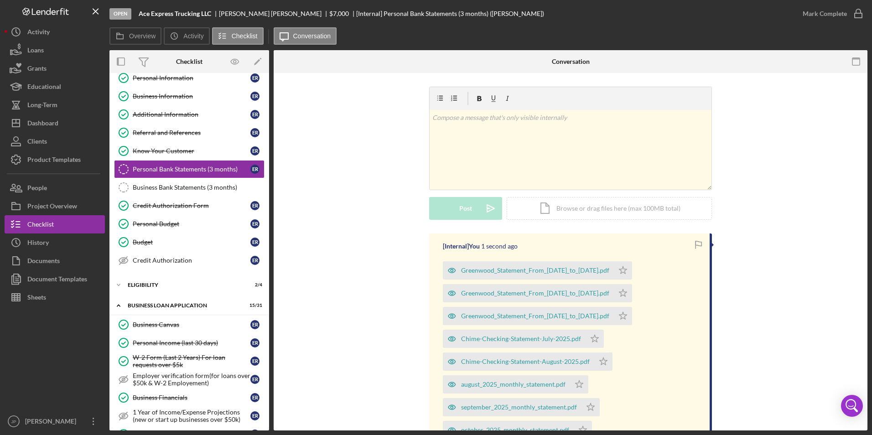
scroll to position [91, 0]
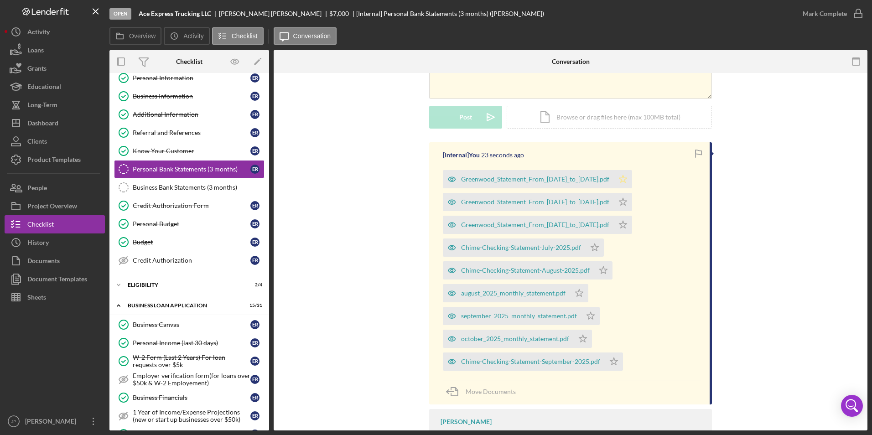
click at [632, 177] on icon "Icon/Star" at bounding box center [623, 179] width 18 height 18
click at [632, 206] on icon "Icon/Star" at bounding box center [623, 202] width 18 height 18
click at [632, 226] on icon "Icon/Star" at bounding box center [623, 225] width 18 height 18
click at [589, 250] on icon "Icon/Star" at bounding box center [594, 247] width 18 height 18
click at [602, 271] on polygon "button" at bounding box center [604, 269] width 8 height 7
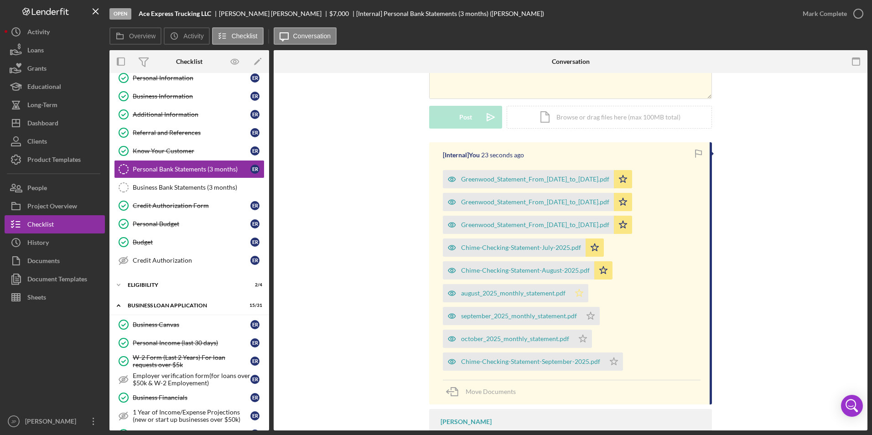
click at [577, 293] on icon "Icon/Star" at bounding box center [579, 293] width 18 height 18
click at [590, 316] on icon "Icon/Star" at bounding box center [590, 316] width 18 height 18
click at [580, 340] on polygon "button" at bounding box center [583, 338] width 8 height 7
click at [612, 364] on polygon "button" at bounding box center [614, 360] width 8 height 7
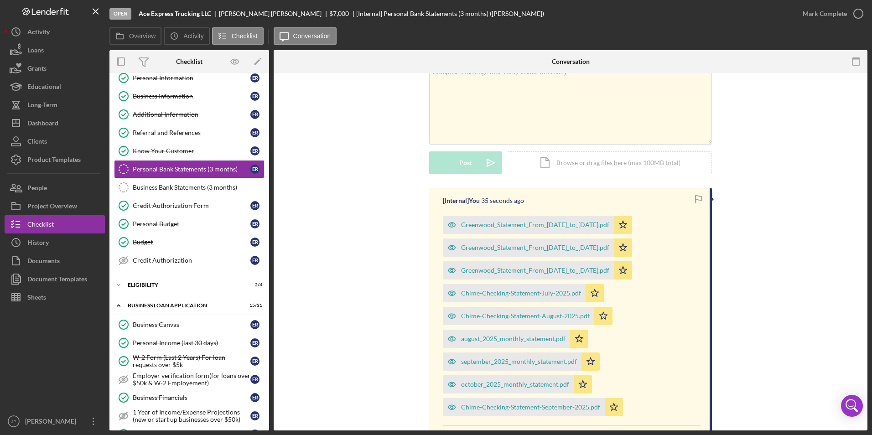
scroll to position [0, 0]
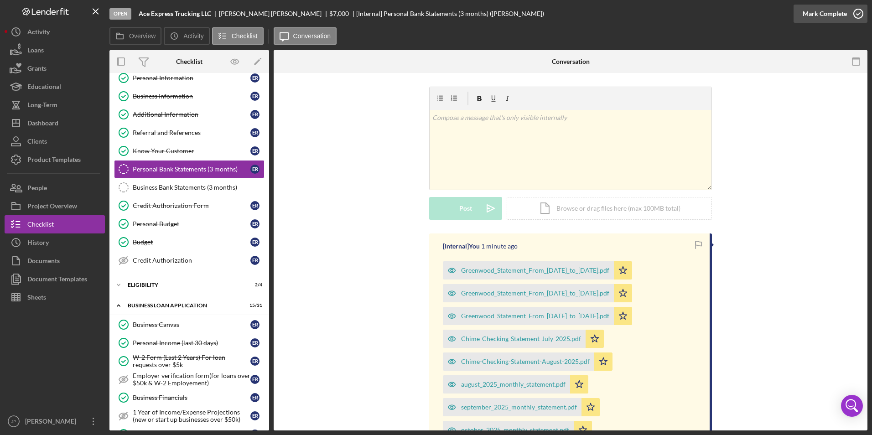
click at [824, 16] on div "Mark Complete" at bounding box center [824, 14] width 44 height 18
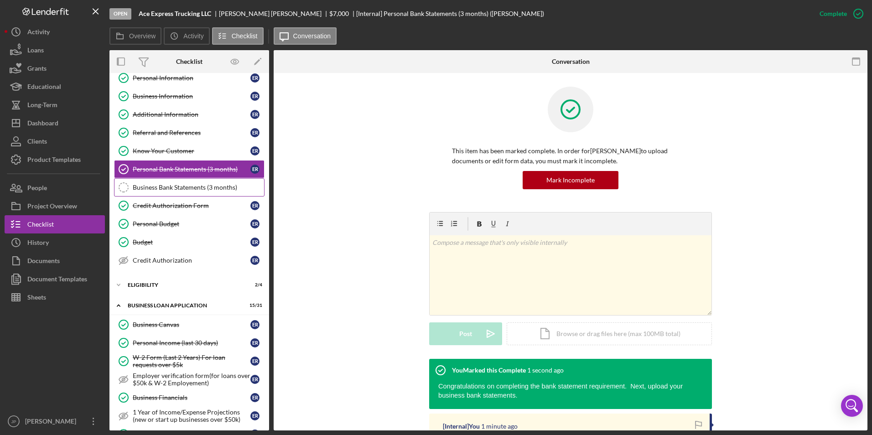
click at [162, 191] on div "Business Bank Statements (3 months)" at bounding box center [198, 187] width 131 height 7
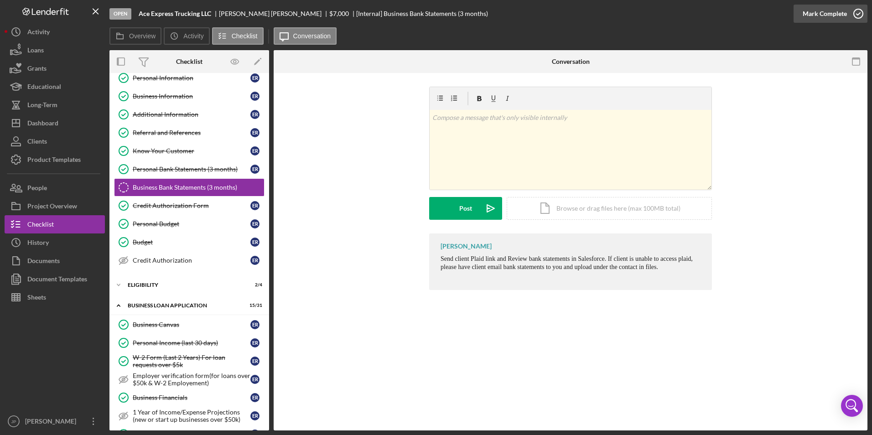
click at [821, 16] on div "Mark Complete" at bounding box center [824, 14] width 44 height 18
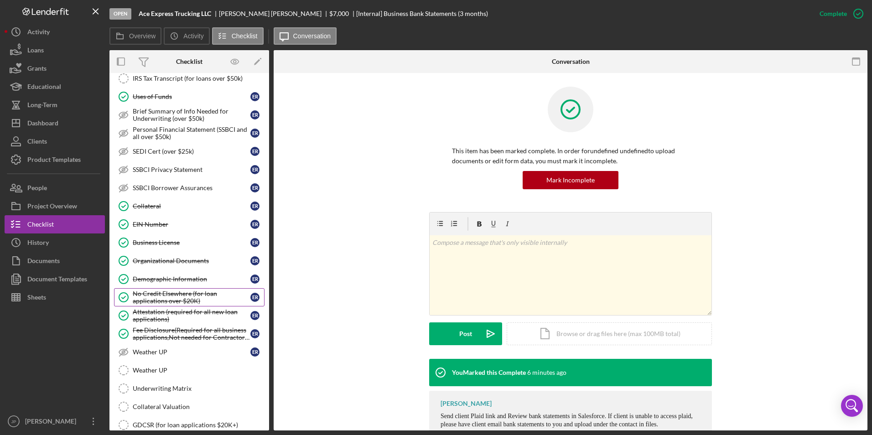
scroll to position [483, 0]
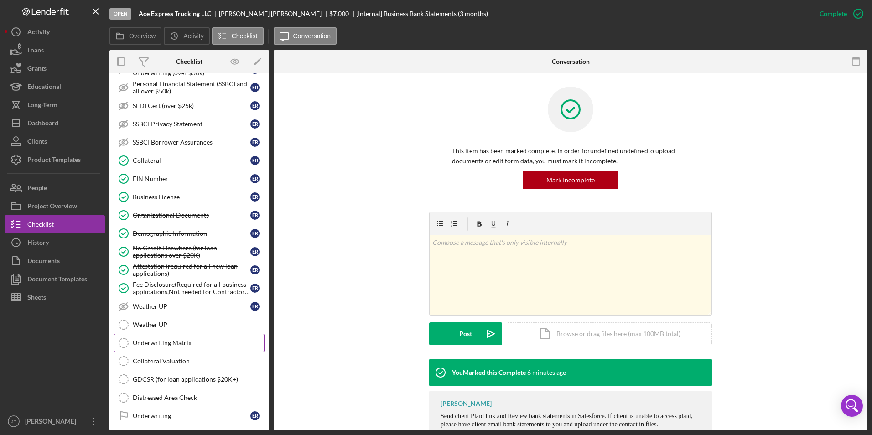
click at [162, 338] on link "Underwriting Matrix Underwriting Matrix" at bounding box center [189, 343] width 150 height 18
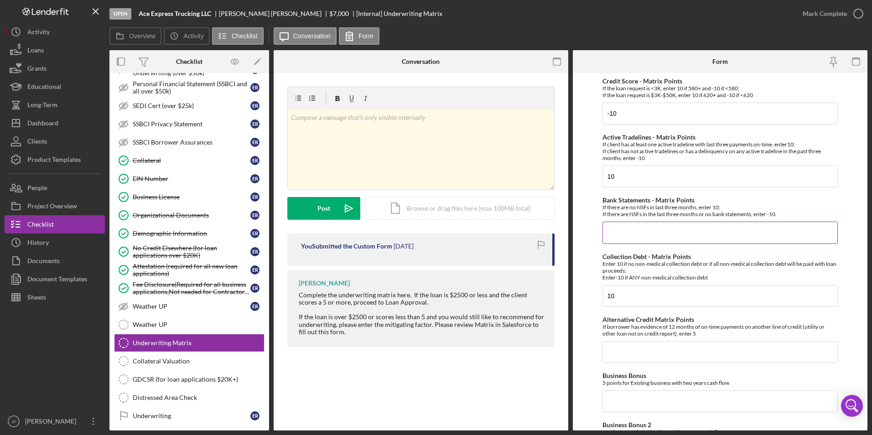
click at [647, 233] on input "Bank Statements - Matrix Points" at bounding box center [720, 233] width 236 height 22
type input "10"
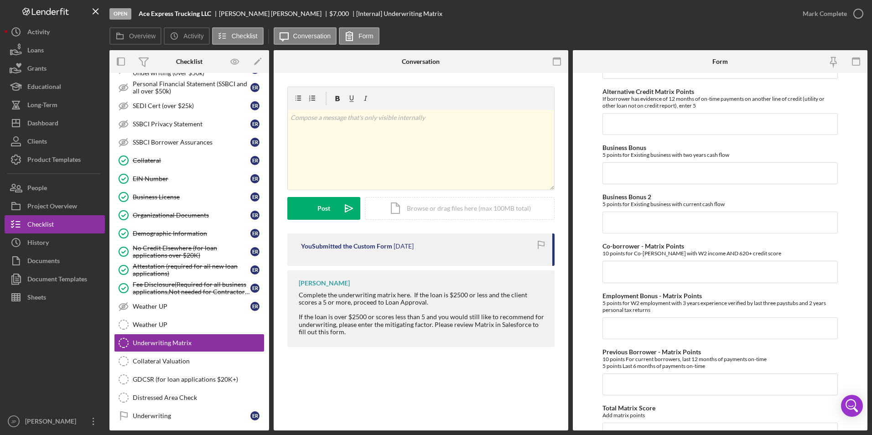
scroll to position [274, 0]
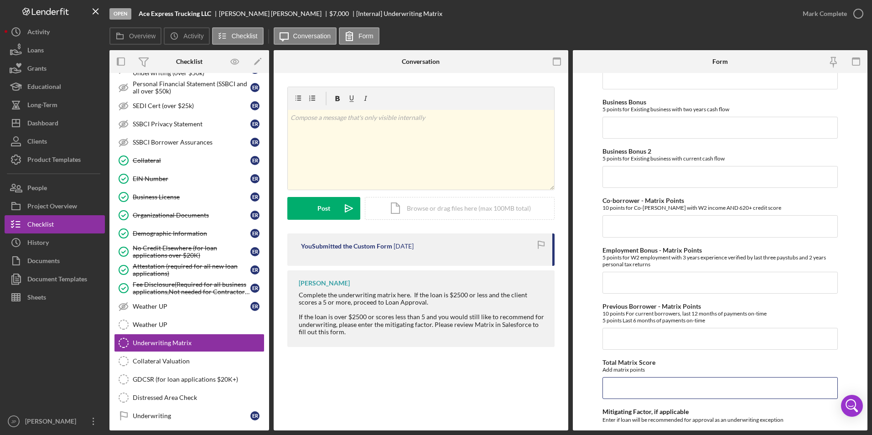
click at [659, 390] on input "Total Matrix Score" at bounding box center [720, 388] width 236 height 22
type input "20"
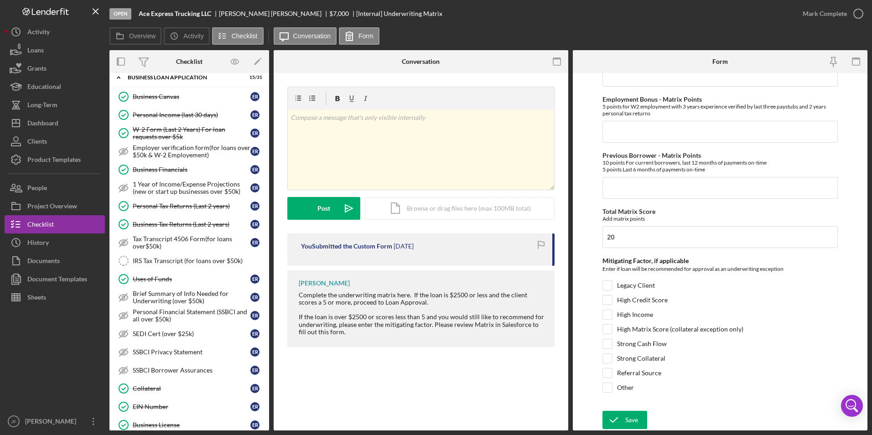
scroll to position [0, 0]
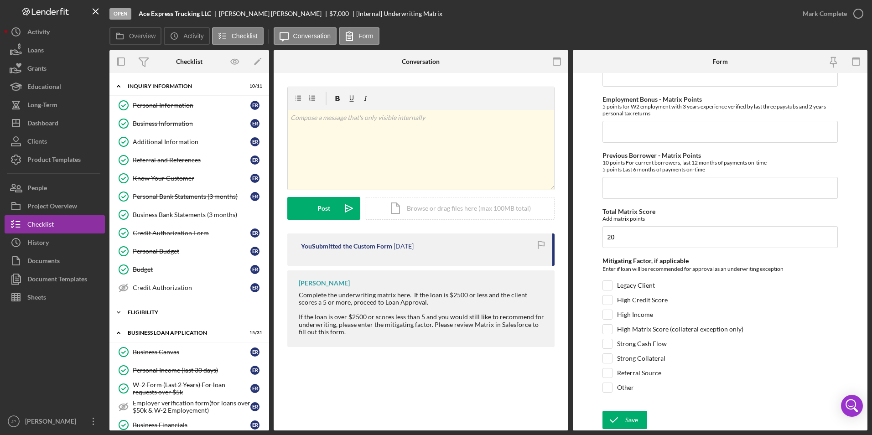
click at [160, 314] on div "ELIGIBILITY" at bounding box center [193, 312] width 130 height 5
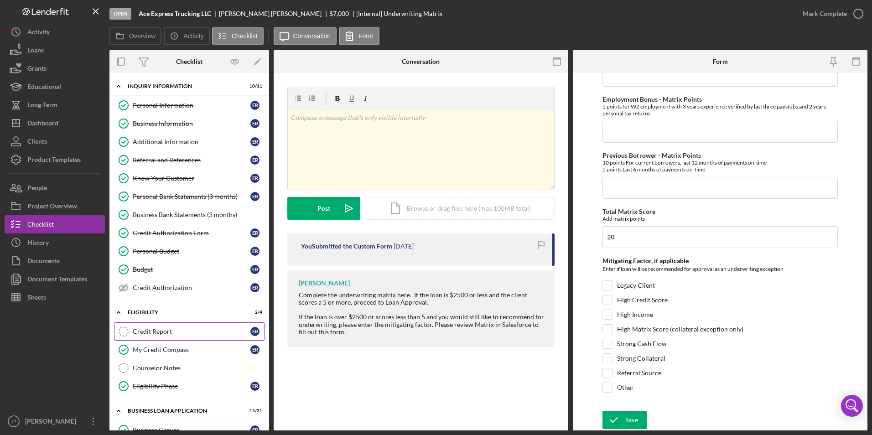
click at [159, 335] on div "Credit Report" at bounding box center [192, 331] width 118 height 7
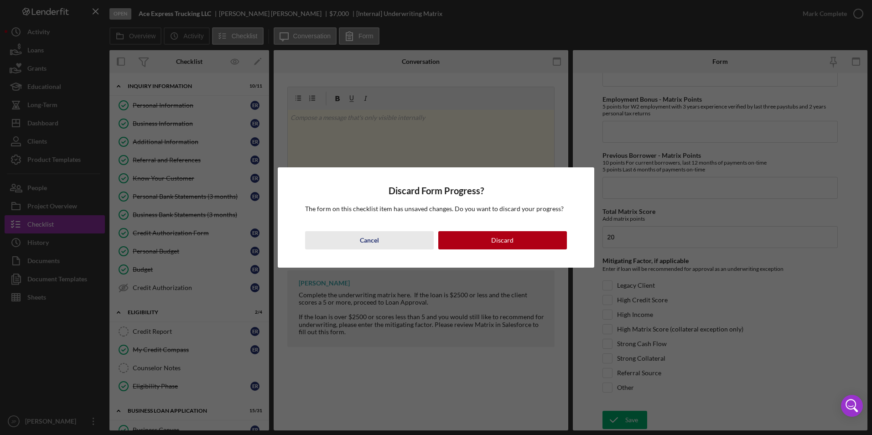
click at [375, 242] on div "Cancel" at bounding box center [369, 240] width 19 height 18
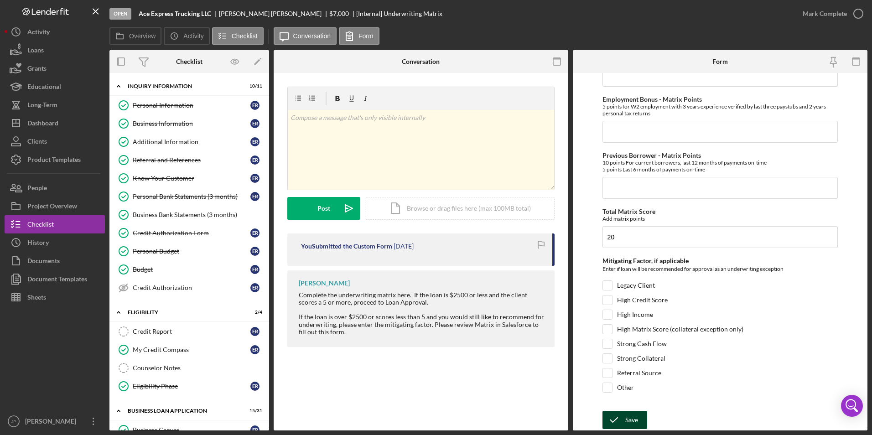
click at [630, 421] on div "Save" at bounding box center [631, 420] width 13 height 18
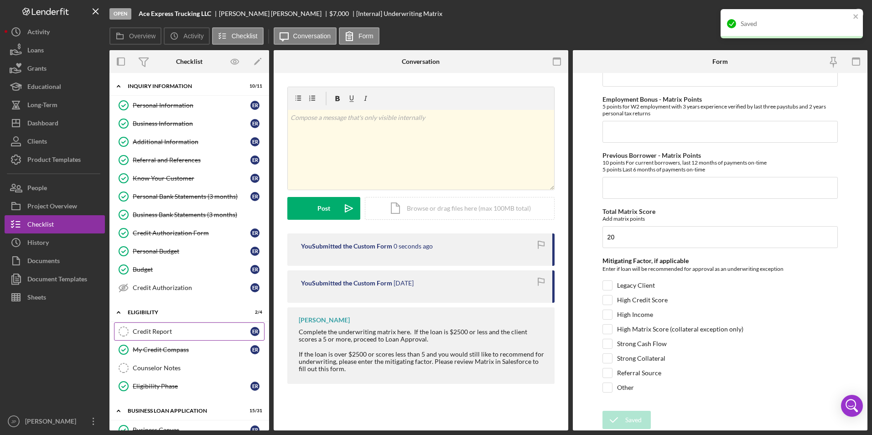
click at [152, 330] on div "Credit Report" at bounding box center [192, 331] width 118 height 7
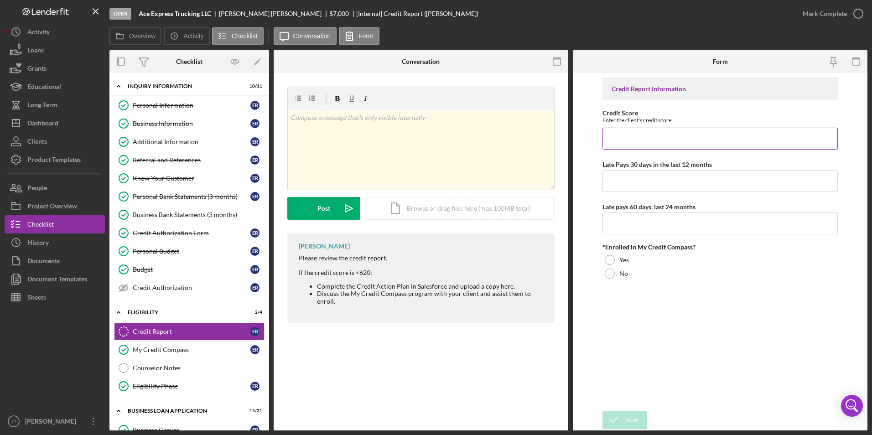
click at [696, 143] on input "Credit Score" at bounding box center [720, 139] width 236 height 22
type input "613"
type input "0"
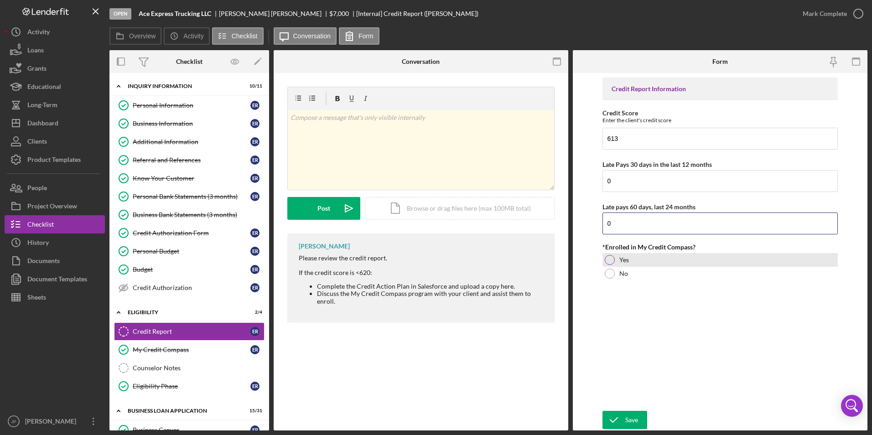
type input "0"
click at [608, 259] on div at bounding box center [610, 260] width 10 height 10
click at [623, 421] on icon "submit" at bounding box center [613, 420] width 23 height 23
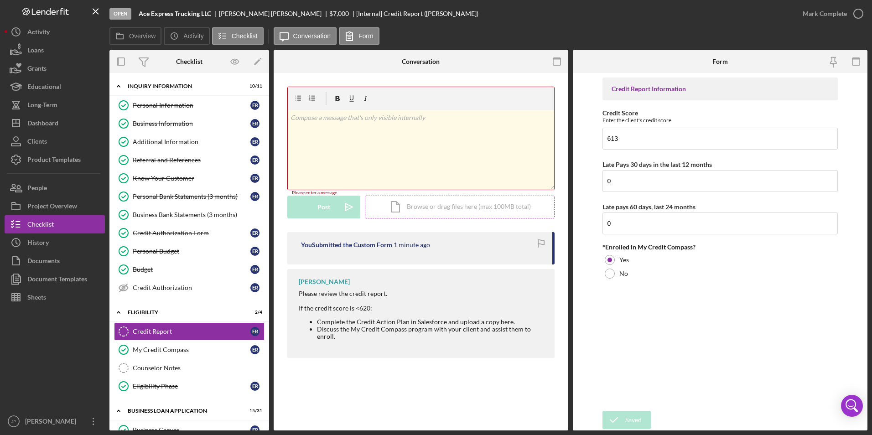
click at [387, 211] on div "Icon/Document Browse or drag files here (max 100MB total) Tap to choose files o…" at bounding box center [460, 207] width 190 height 23
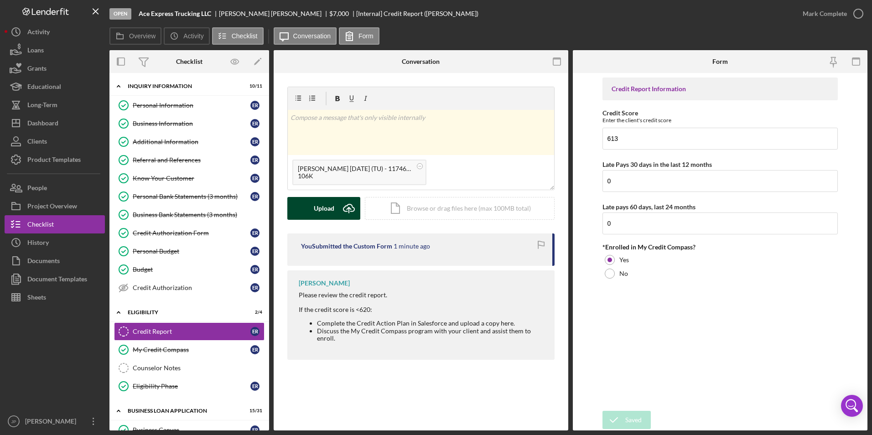
click at [338, 216] on button "Upload Icon/Upload" at bounding box center [323, 208] width 73 height 23
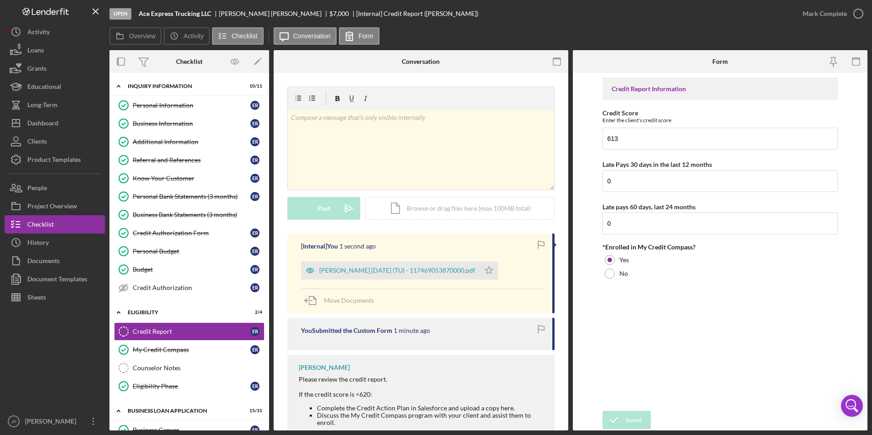
drag, startPoint x: 502, startPoint y: 272, endPoint x: 510, endPoint y: 268, distance: 8.6
click at [498, 270] on icon "Icon/Star" at bounding box center [489, 270] width 18 height 18
click at [855, 12] on icon "button" at bounding box center [858, 13] width 23 height 23
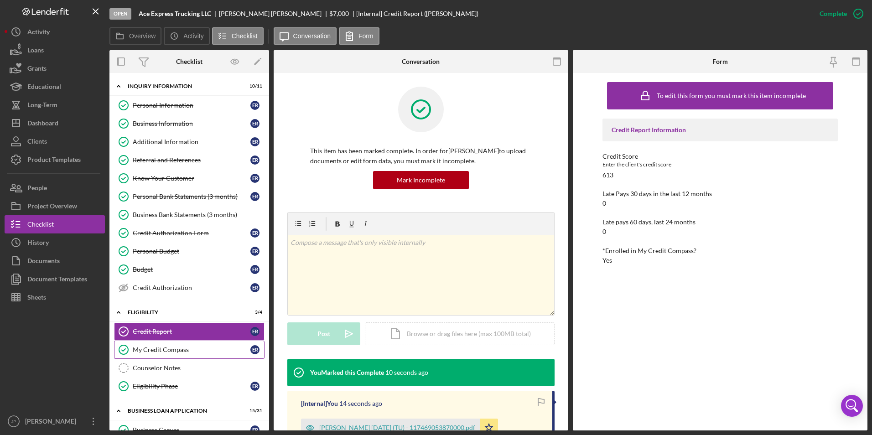
click at [156, 352] on div "My Credit Compass" at bounding box center [192, 349] width 118 height 7
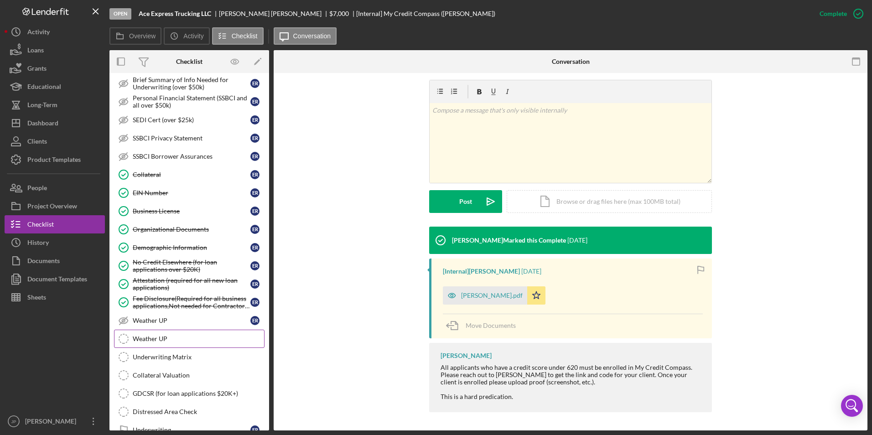
scroll to position [593, 0]
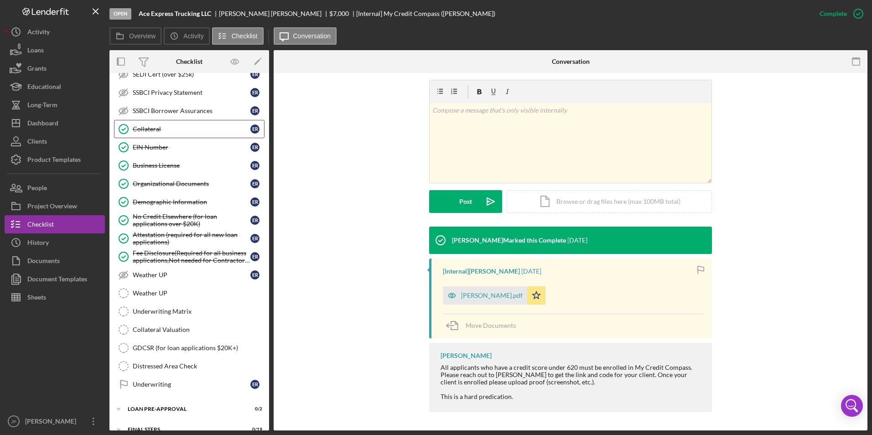
click at [149, 135] on link "Collateral Collateral E R" at bounding box center [189, 129] width 150 height 18
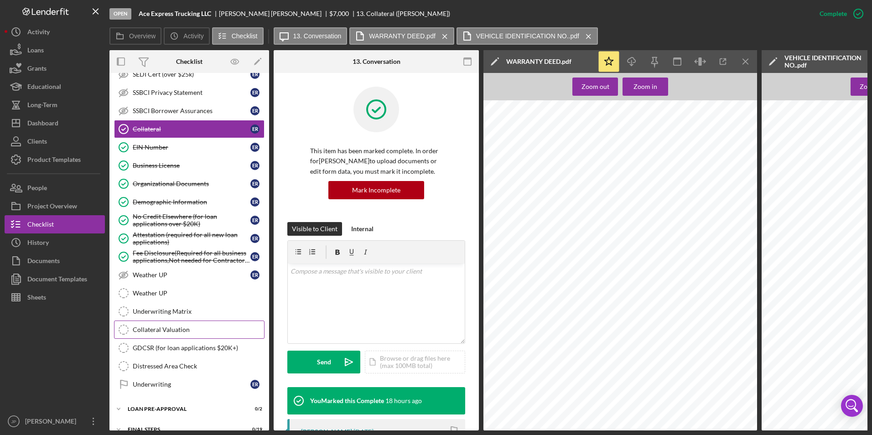
click at [171, 331] on div "Collateral Valuation" at bounding box center [198, 329] width 131 height 7
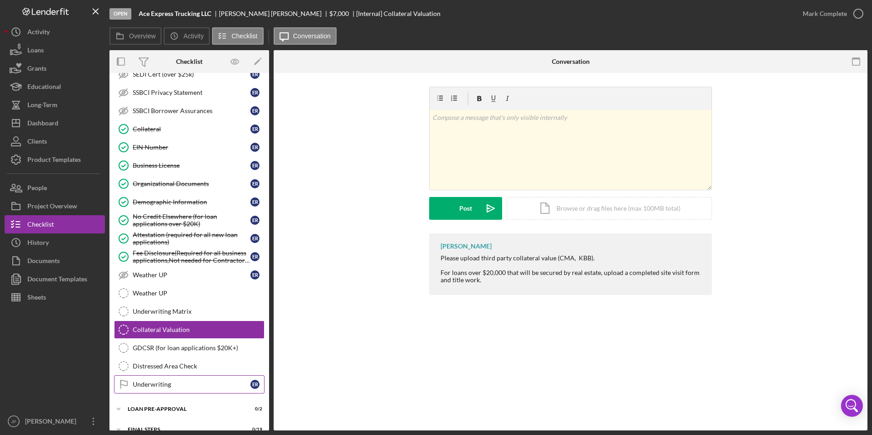
click at [170, 390] on link "Underwriting Underwriting E R" at bounding box center [189, 384] width 150 height 18
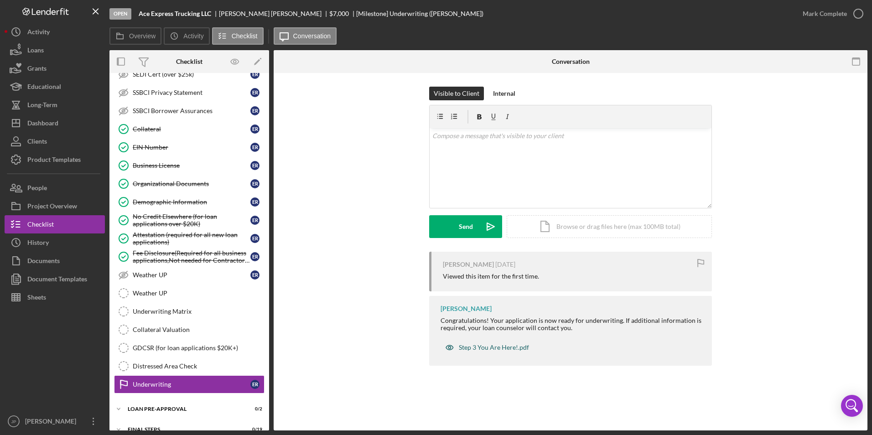
click at [505, 348] on div "Step 3 You Are Here!.pdf" at bounding box center [494, 347] width 70 height 7
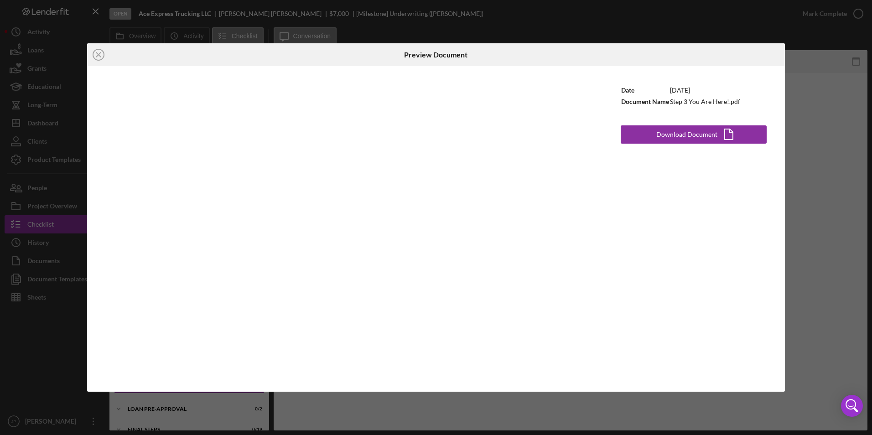
click at [821, 103] on div "Icon/Close Preview Document Date [DATE] Document Name Step 3 You Are Here!.pdf …" at bounding box center [436, 217] width 872 height 435
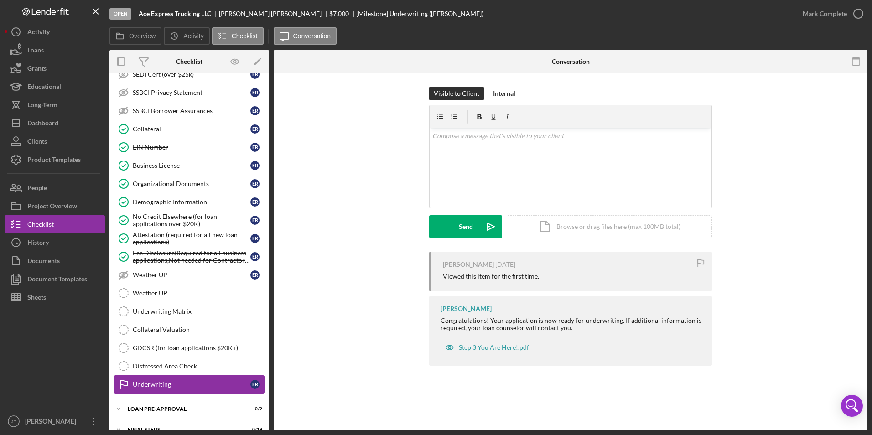
scroll to position [626, 0]
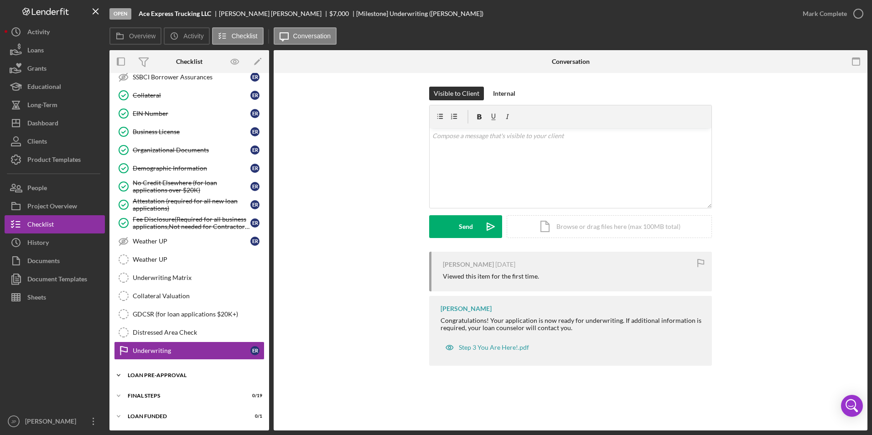
click at [125, 374] on icon "Icon/Expander" at bounding box center [118, 375] width 18 height 18
click at [150, 397] on div "Loan Approval" at bounding box center [198, 394] width 131 height 7
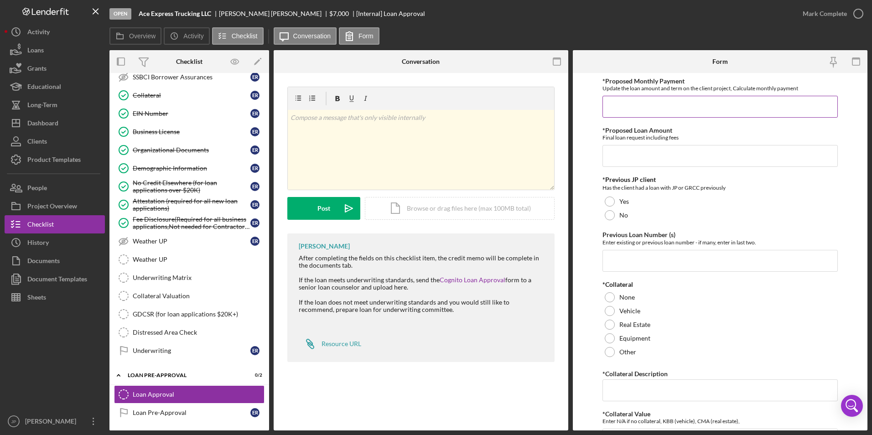
click at [636, 106] on input "*Proposed Monthly Payment" at bounding box center [720, 107] width 236 height 22
type input "$153"
type input "$7,000"
click at [612, 213] on div at bounding box center [610, 215] width 10 height 10
click at [151, 415] on div "Loan Pre-Approval" at bounding box center [192, 412] width 118 height 7
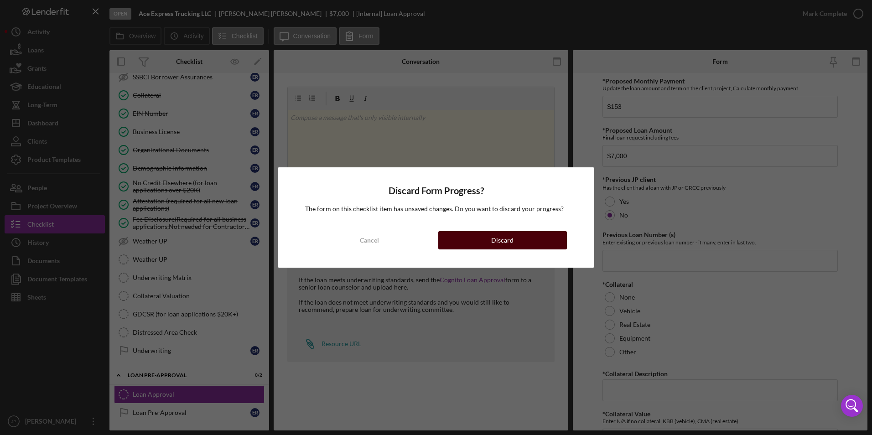
click at [483, 237] on button "Discard" at bounding box center [502, 240] width 129 height 18
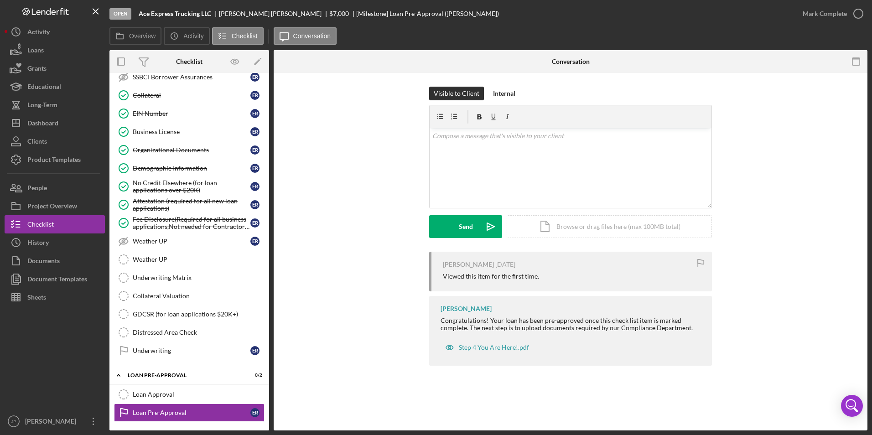
scroll to position [668, 0]
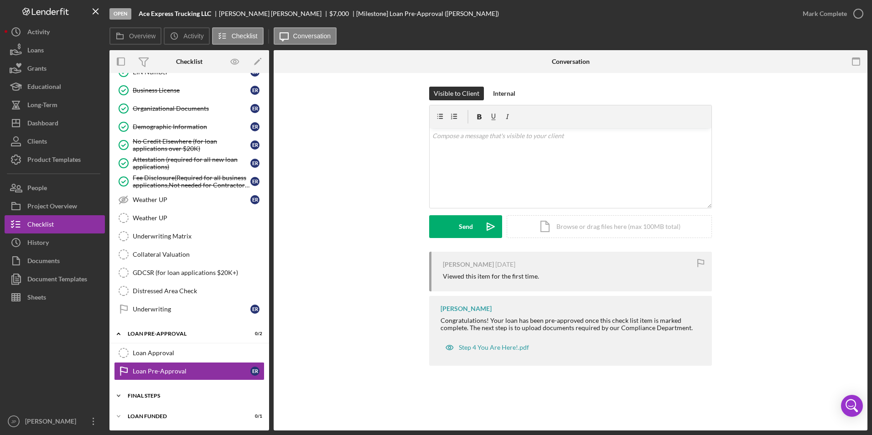
click at [119, 395] on icon "Icon/Expander" at bounding box center [118, 396] width 18 height 18
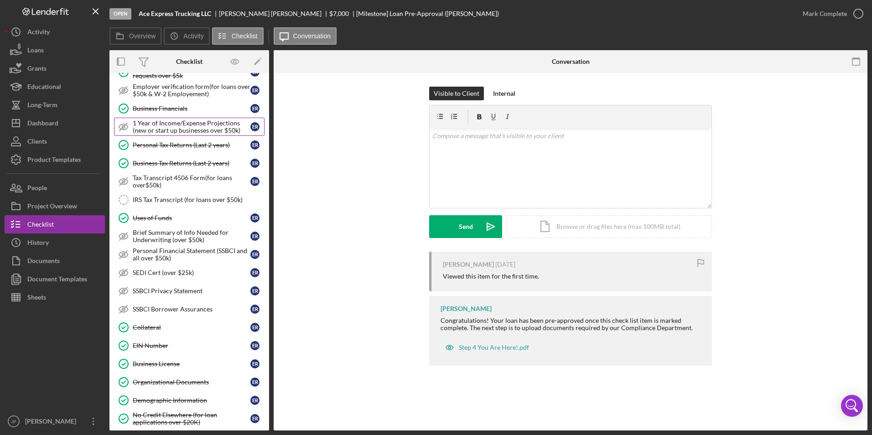
scroll to position [440, 0]
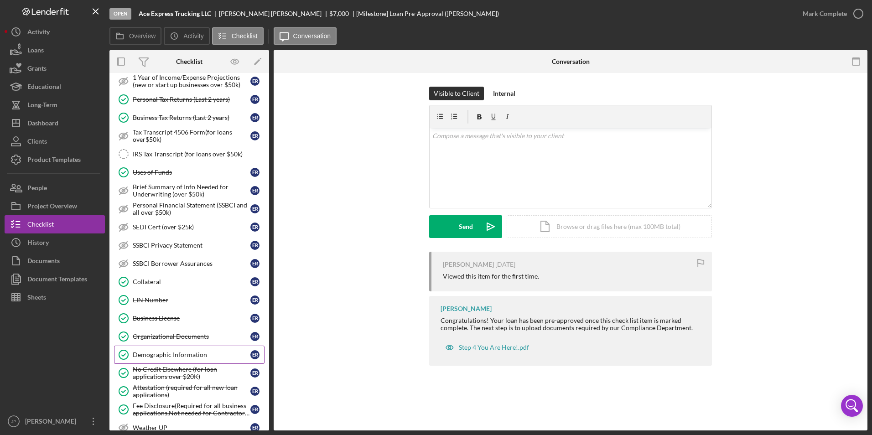
click at [189, 357] on div "Demographic Information" at bounding box center [192, 354] width 118 height 7
